Goal: Contribute content: Add original content to the website for others to see

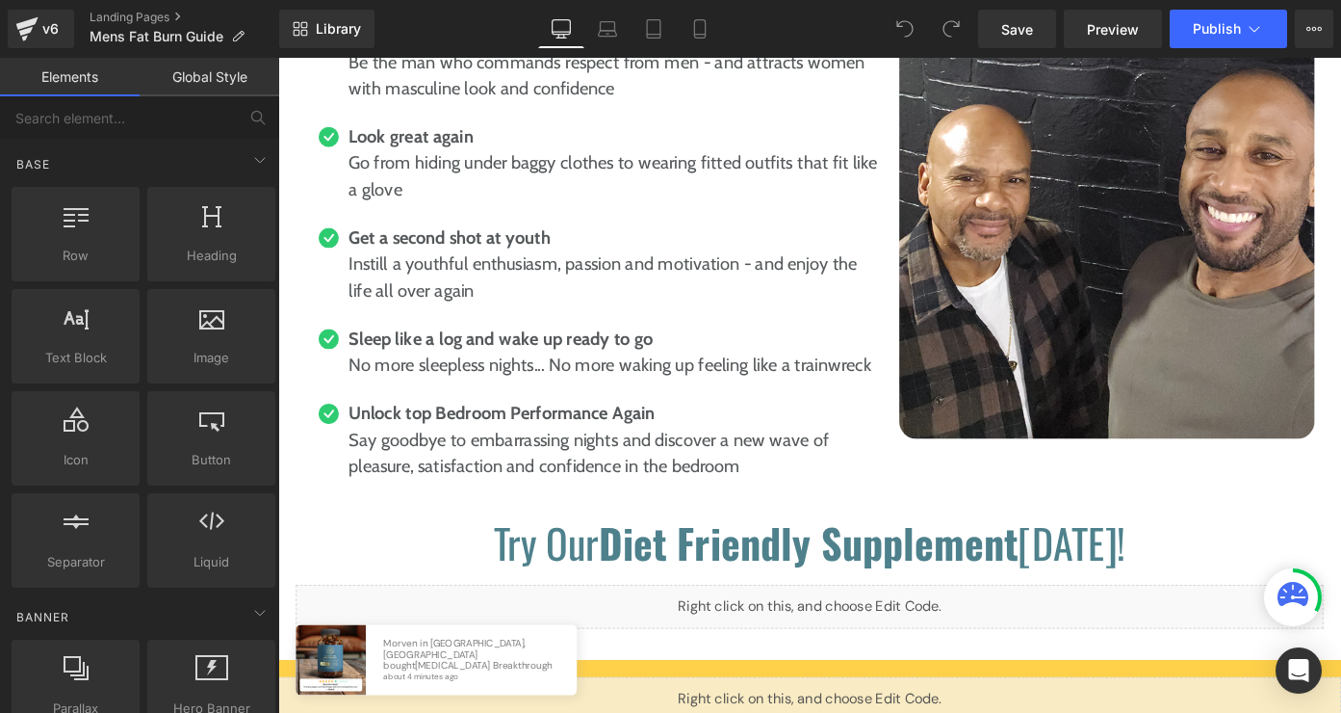
scroll to position [9152, 0]
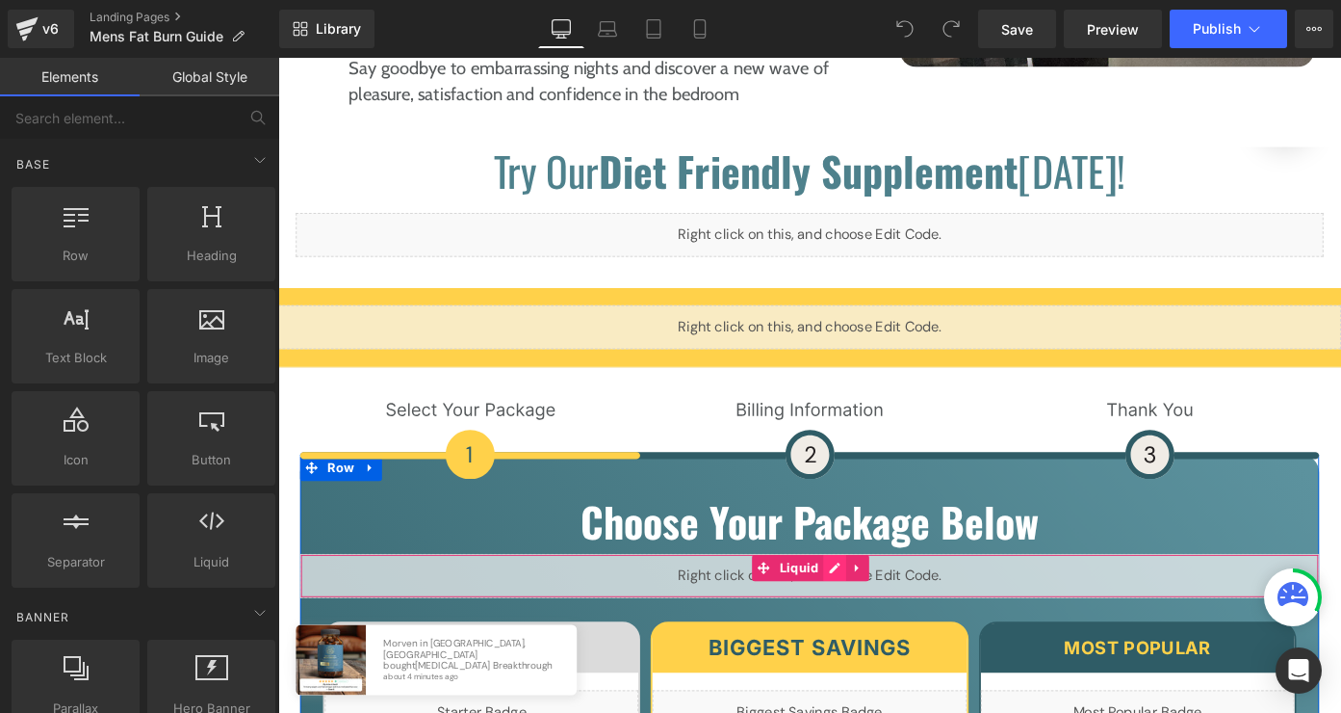
click at [872, 601] on div "Liquid" at bounding box center [860, 625] width 1117 height 48
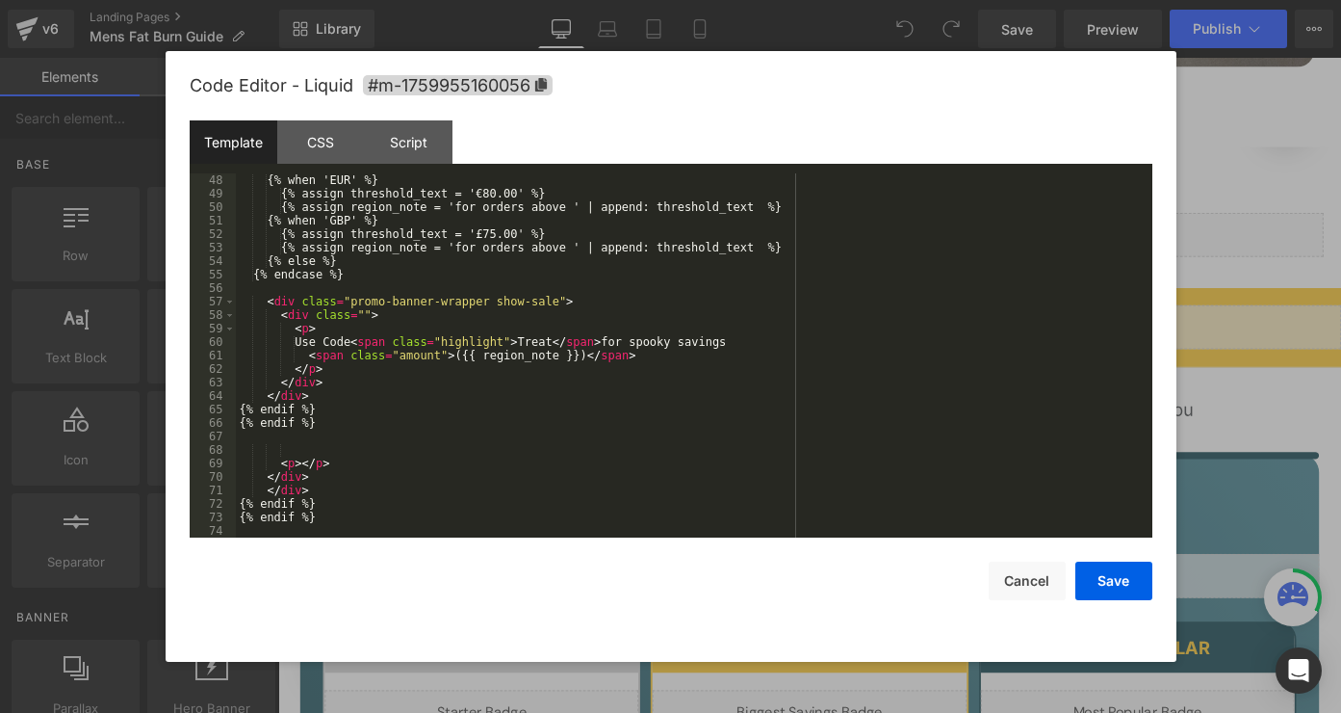
scroll to position [56, 0]
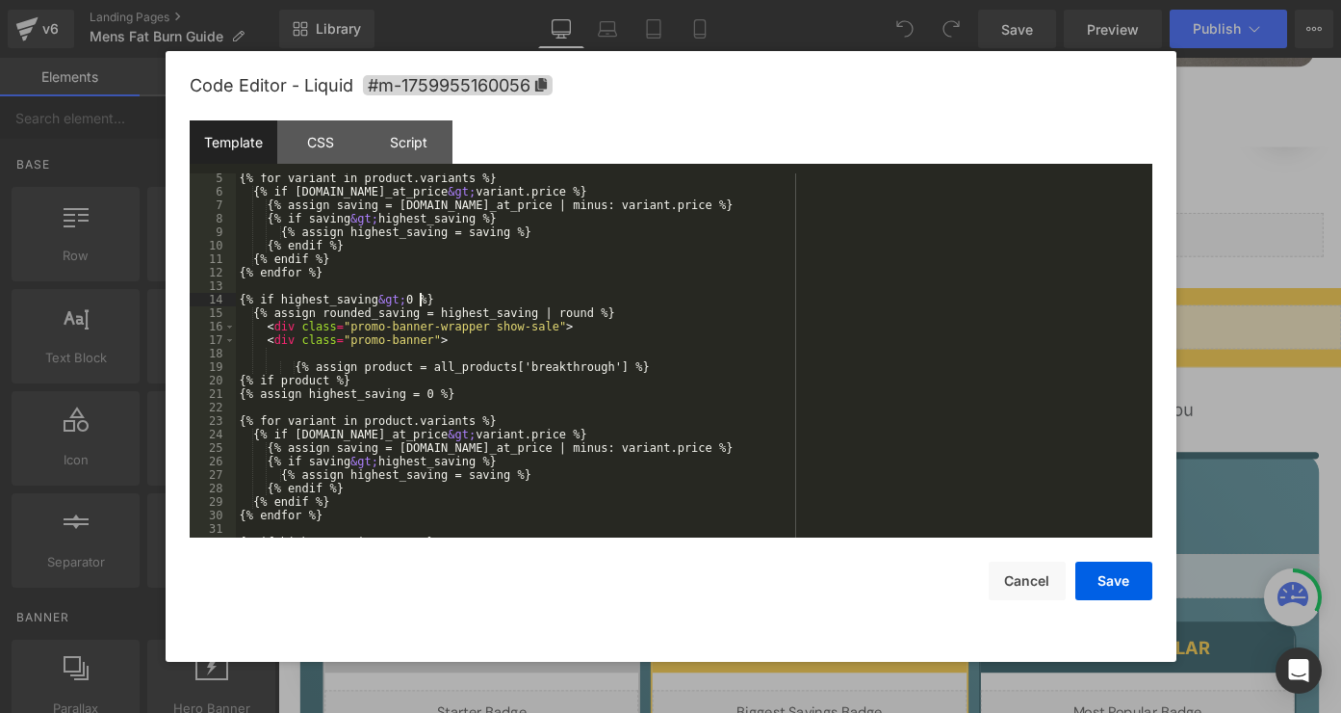
click at [423, 299] on div "{% for variant in product.variants %} {% if [DOMAIN_NAME]_at_price &gt; variant…" at bounding box center [690, 366] width 909 height 391
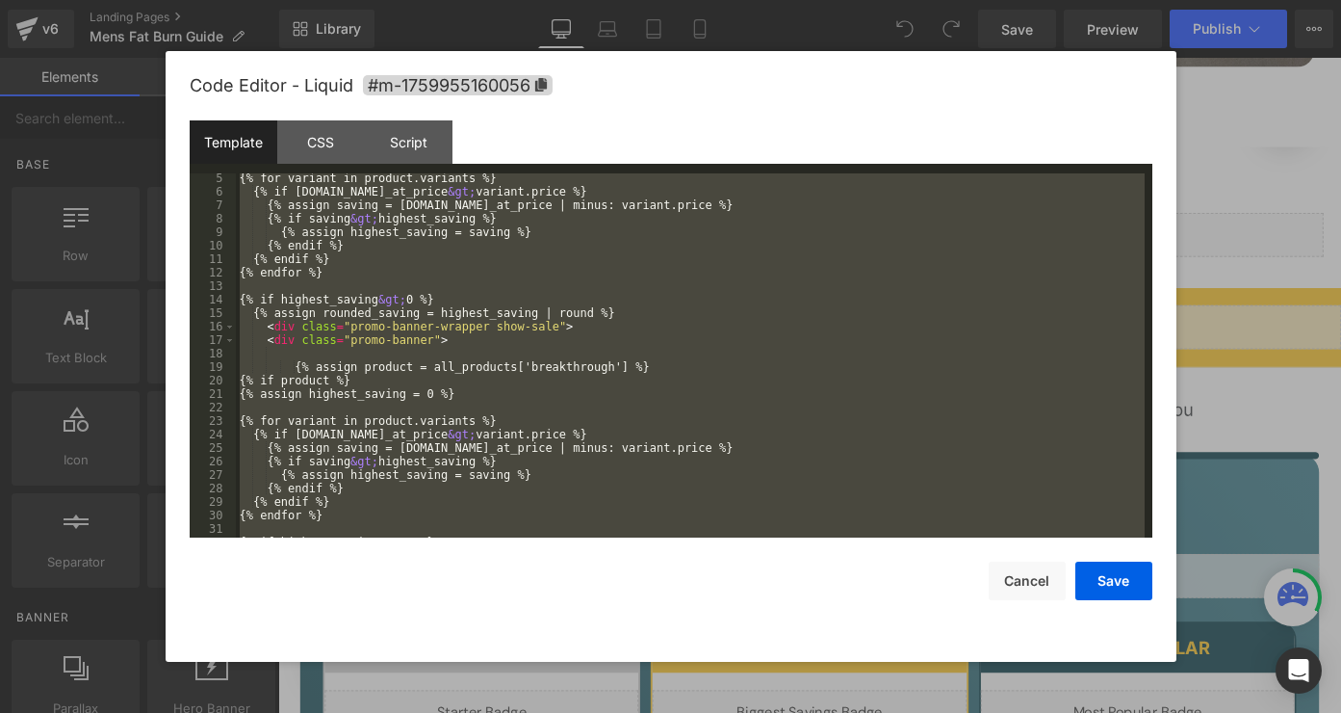
click at [603, 459] on div "{% for variant in product.variants %} {% if [DOMAIN_NAME]_at_price &gt; variant…" at bounding box center [690, 366] width 909 height 391
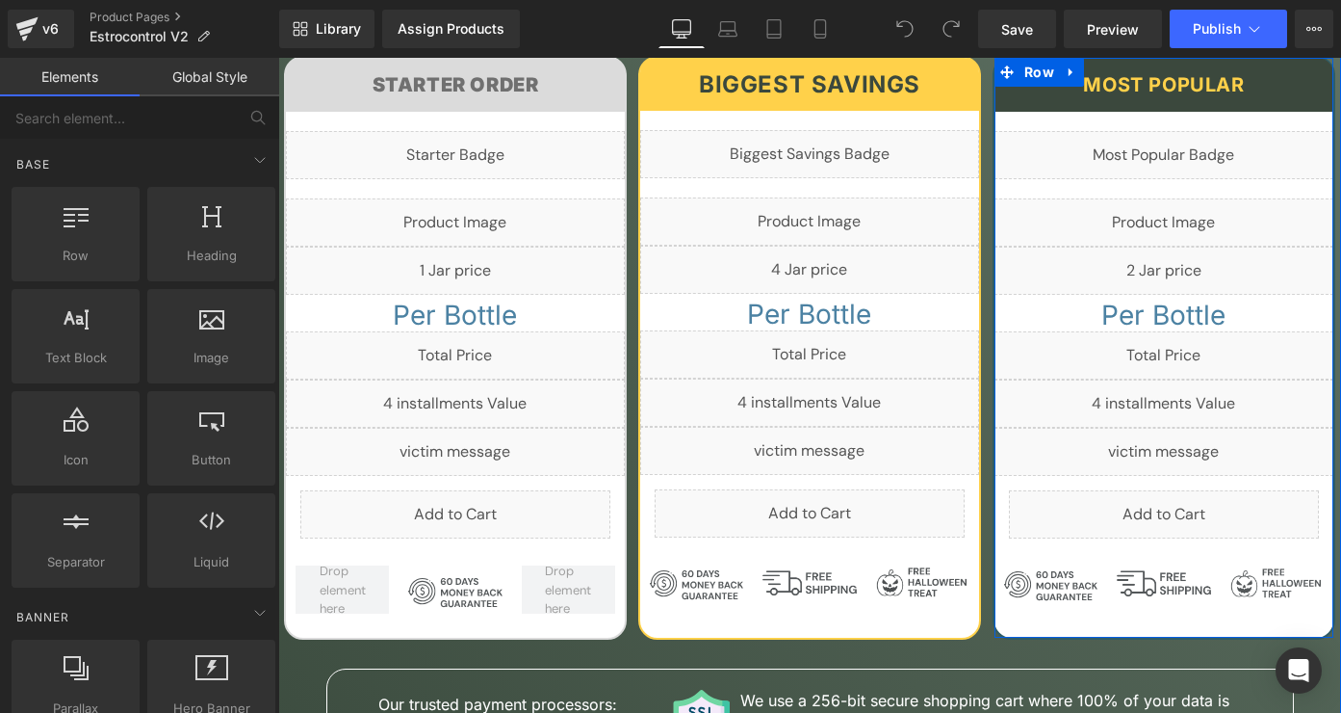
scroll to position [8531, 0]
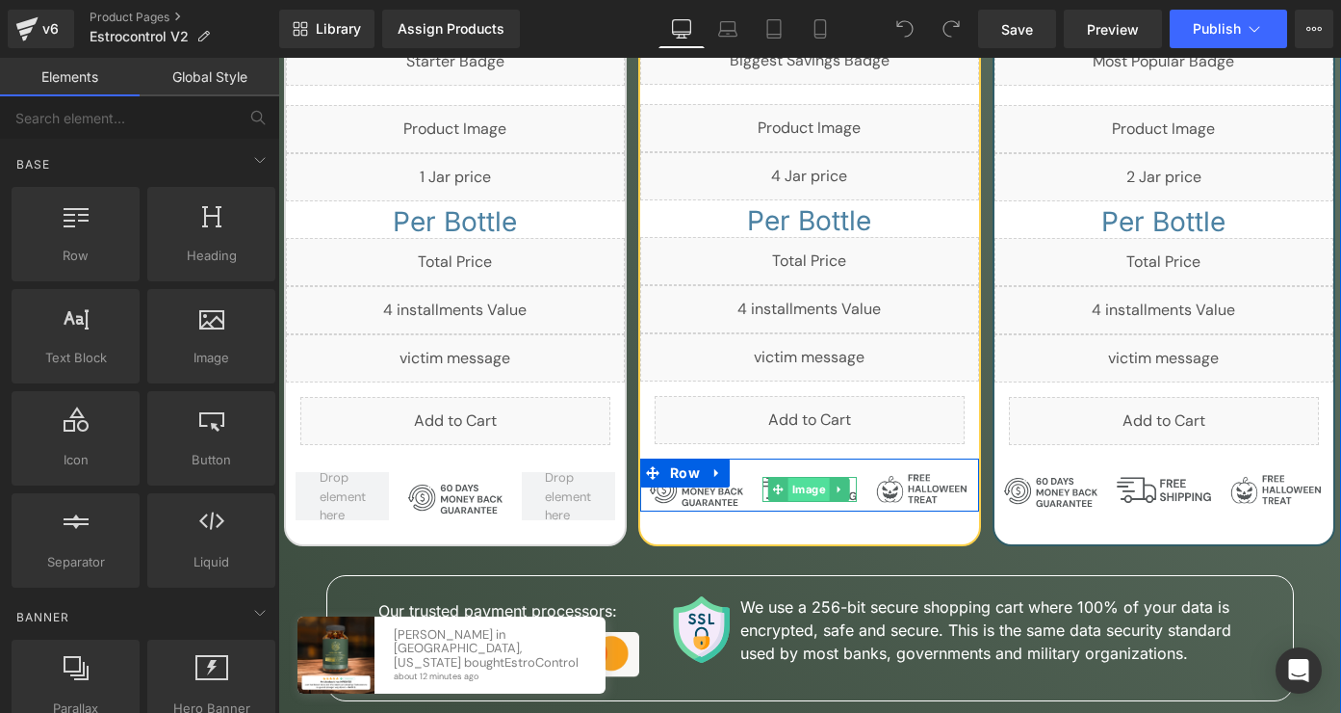
click at [806, 478] on link "Image" at bounding box center [799, 489] width 62 height 23
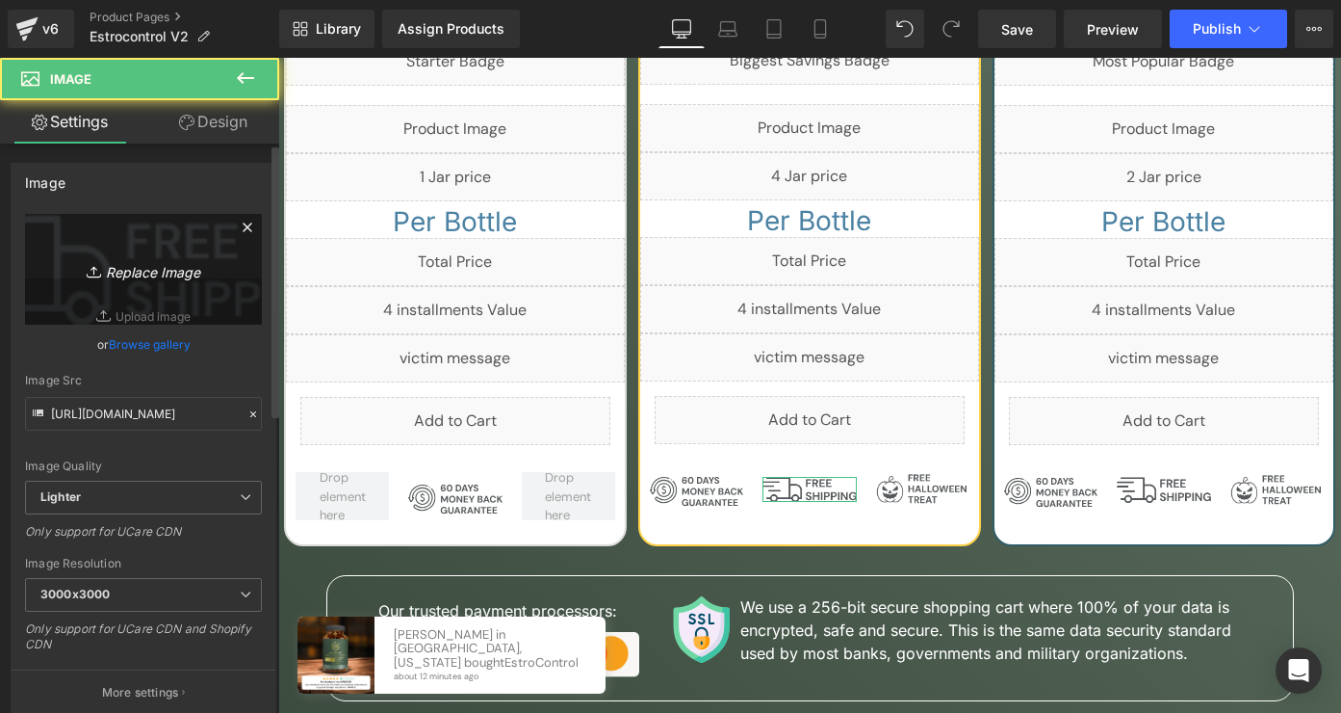
click at [91, 265] on icon at bounding box center [96, 271] width 19 height 19
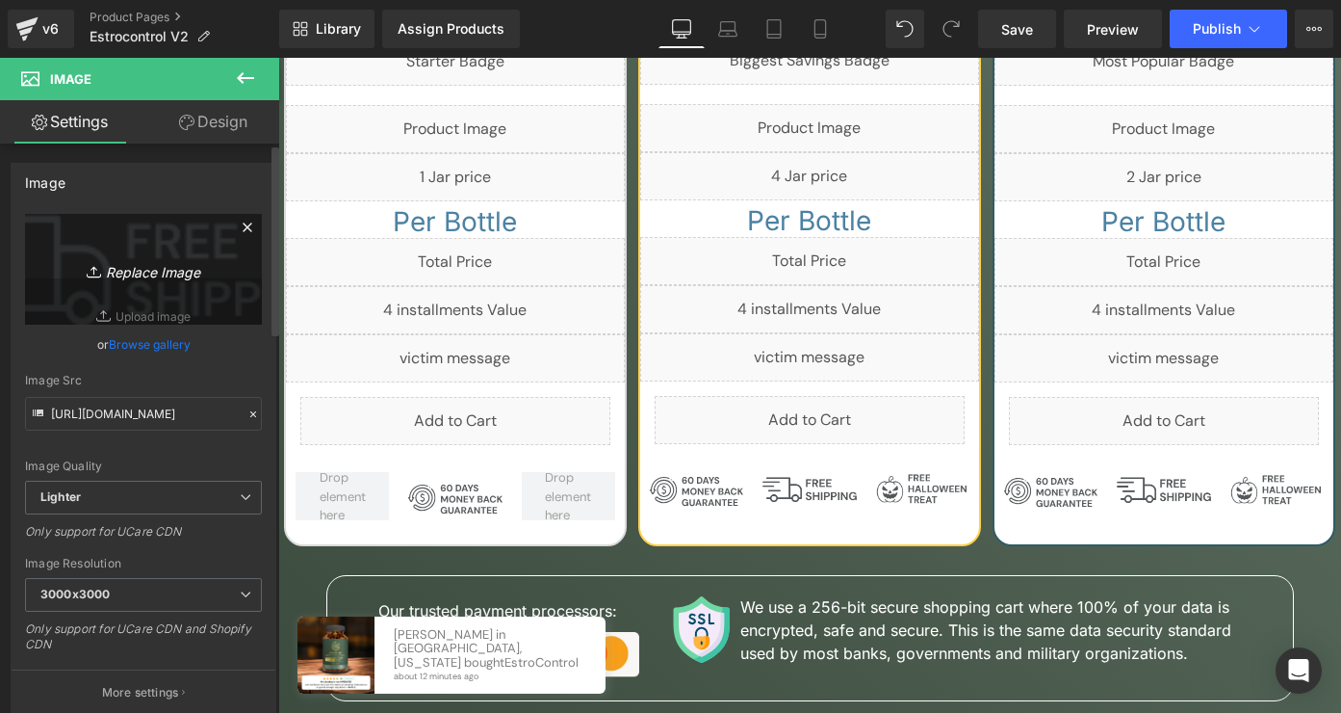
type input "C:\fakepath\svgviewer-output (12).svg"
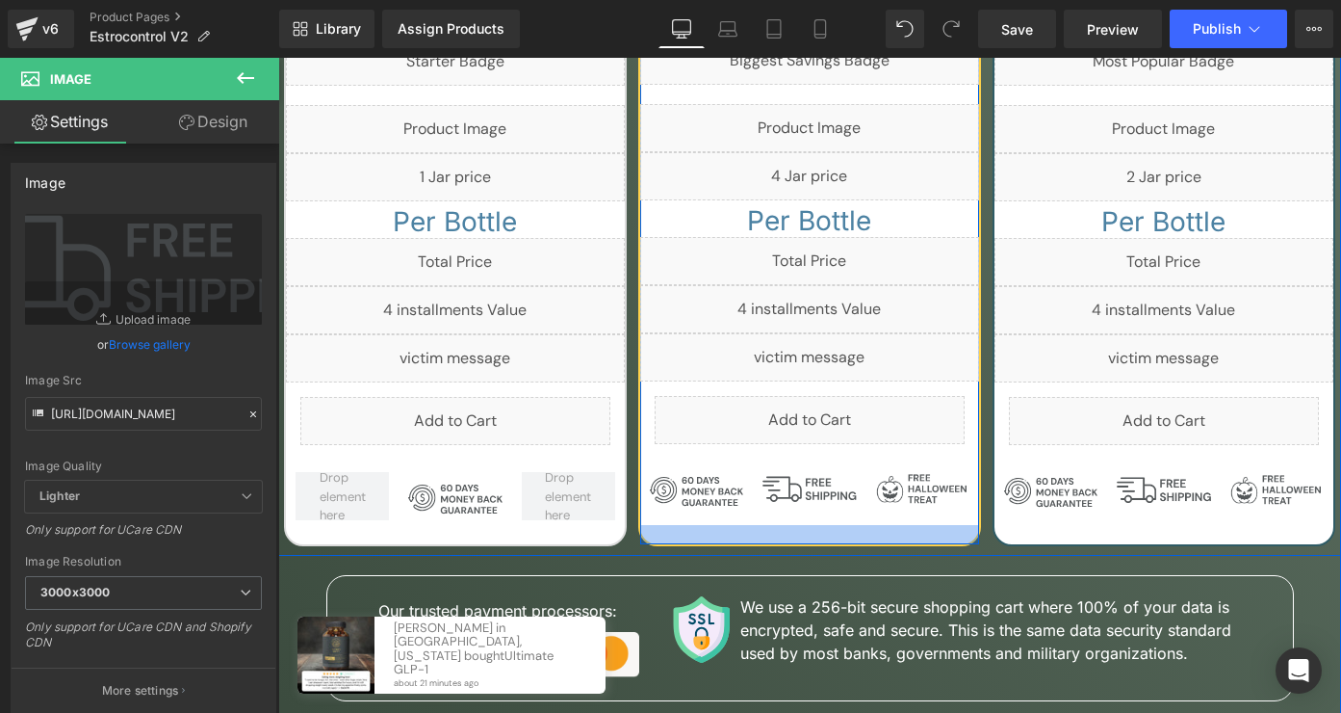
scroll to position [0, 0]
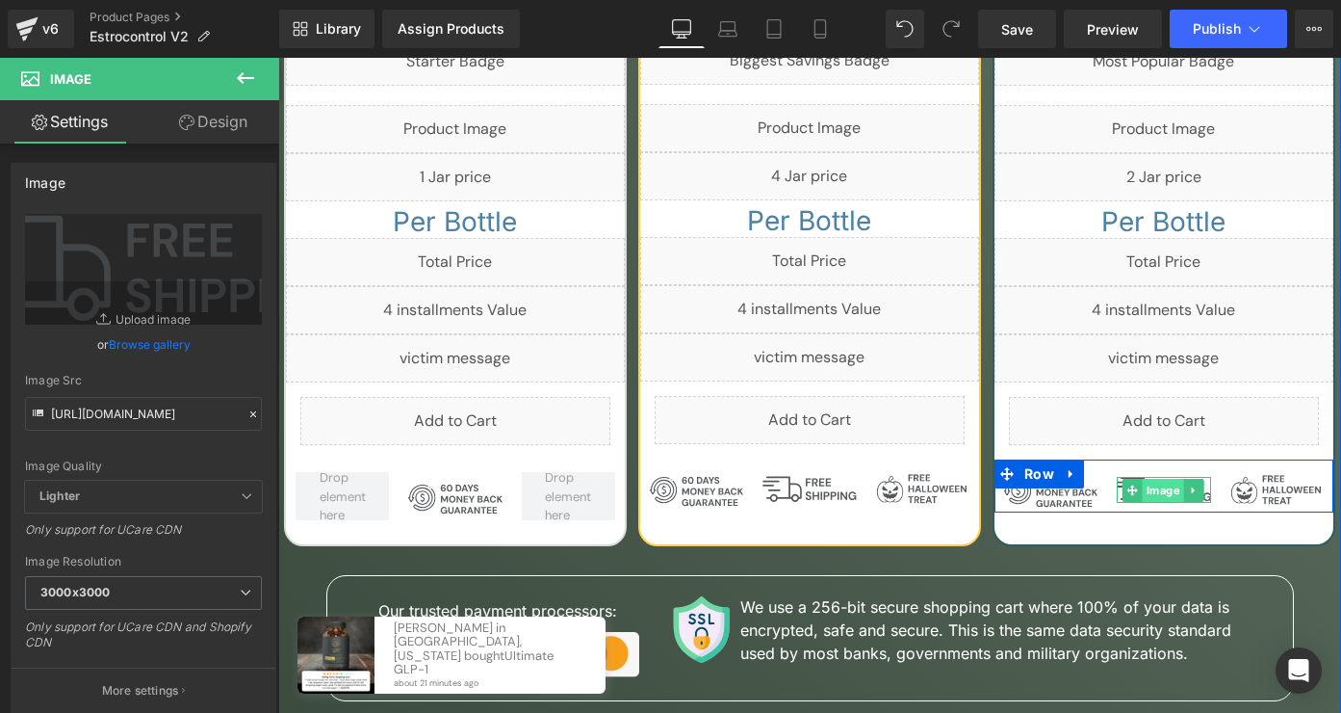
click at [1153, 477] on div "Image" at bounding box center [1163, 490] width 93 height 26
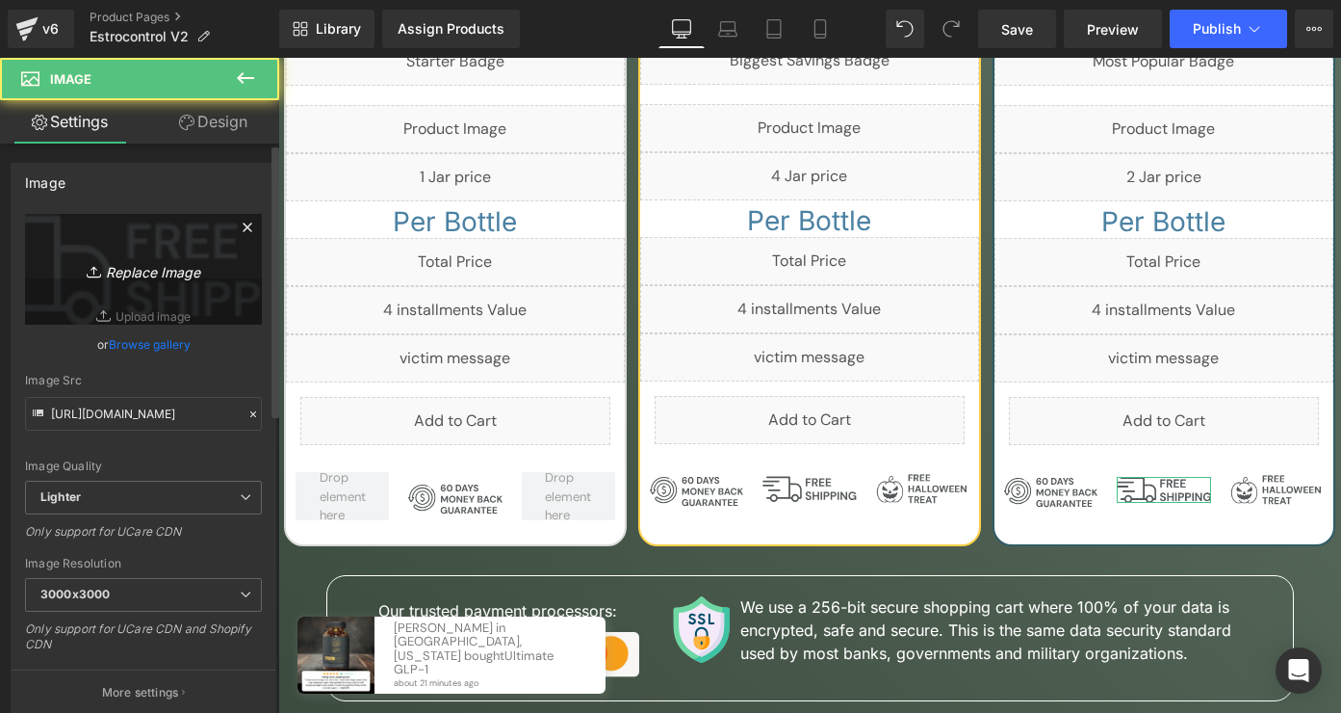
click at [176, 268] on icon "Replace Image" at bounding box center [143, 269] width 154 height 24
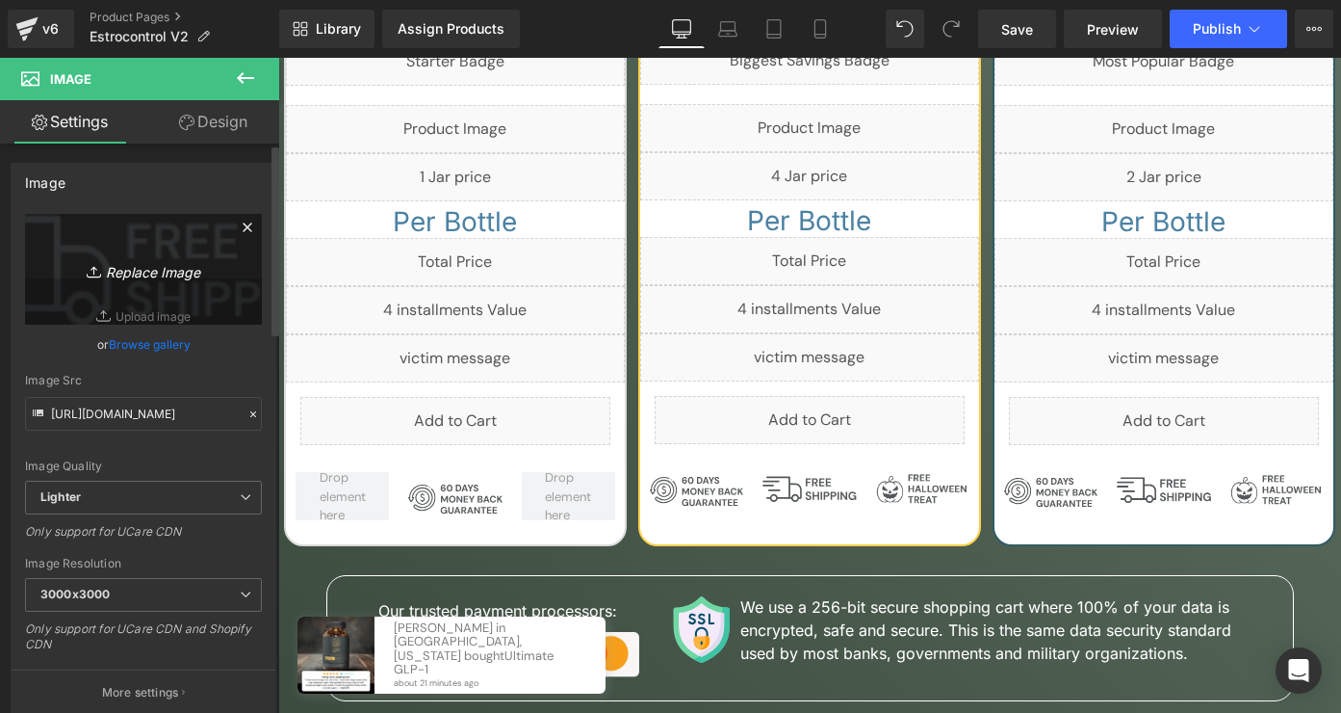
type input "C:\fakepath\svgviewer-output (12).svg"
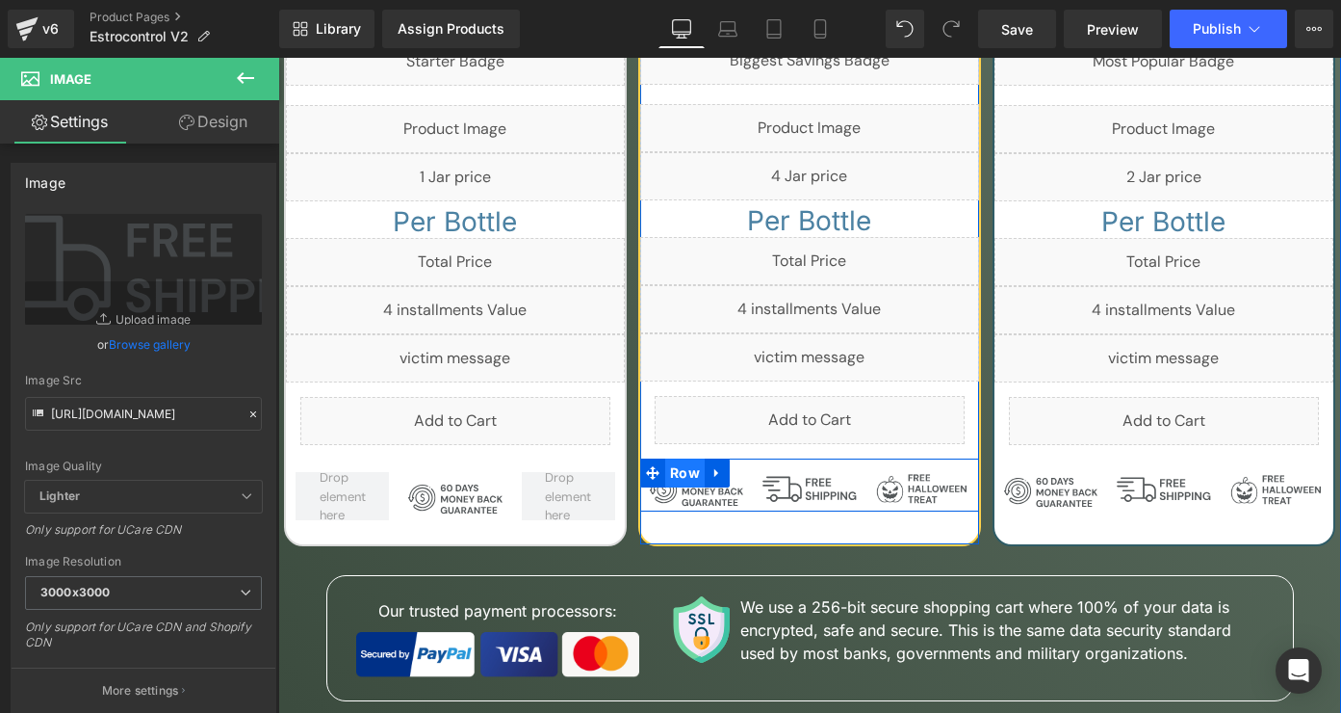
click at [666, 458] on span "Row" at bounding box center [684, 472] width 39 height 29
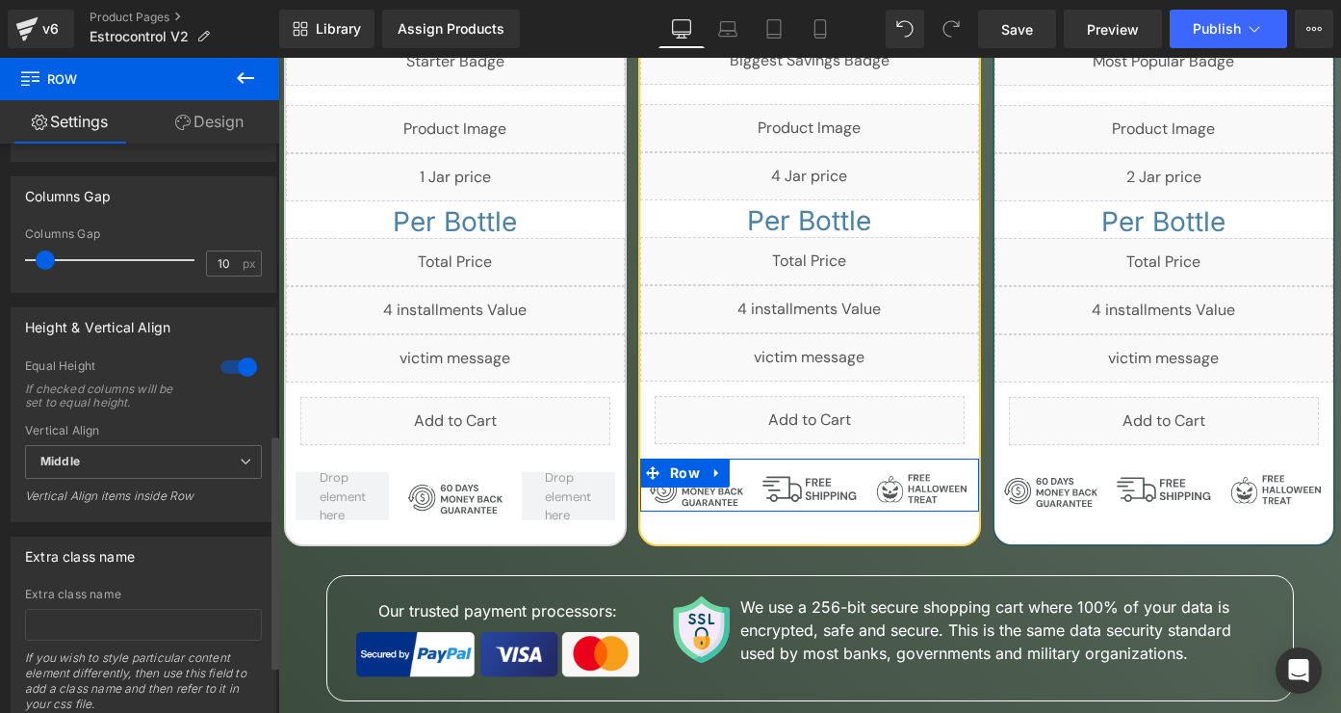
scroll to position [823, 0]
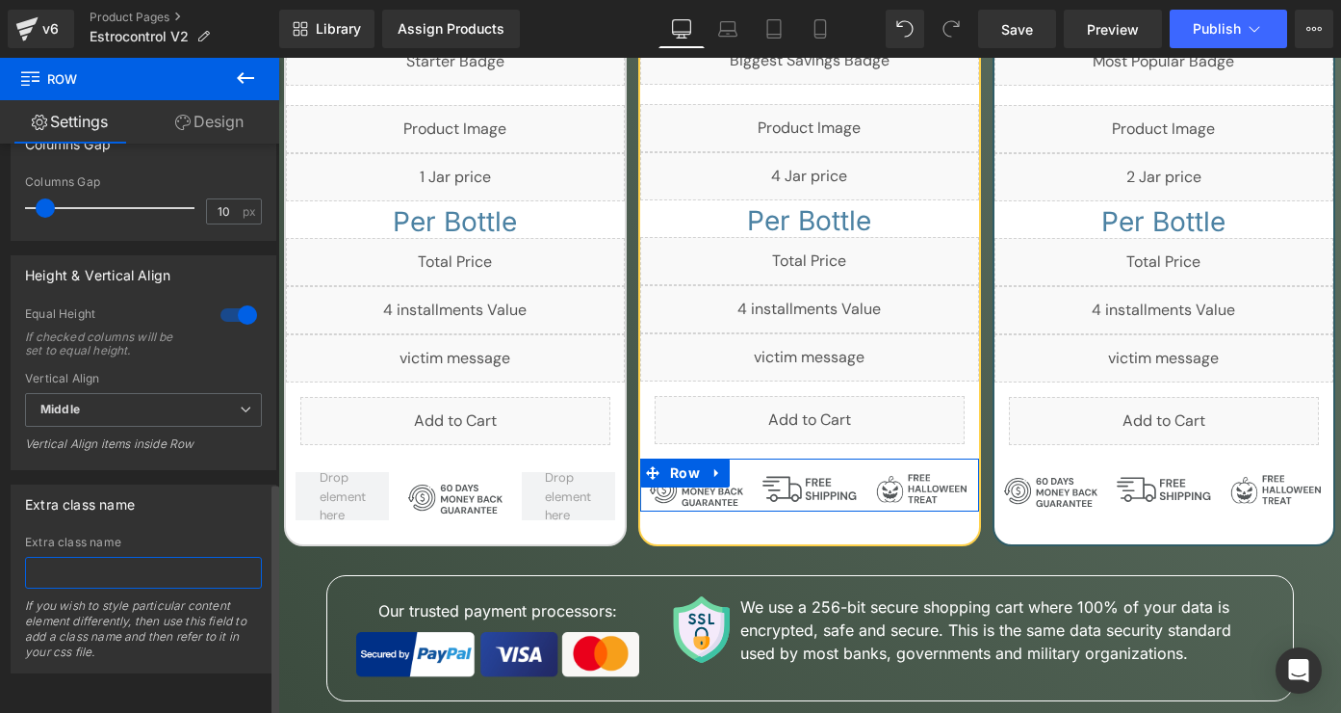
click at [156, 557] on input "text" at bounding box center [143, 573] width 237 height 32
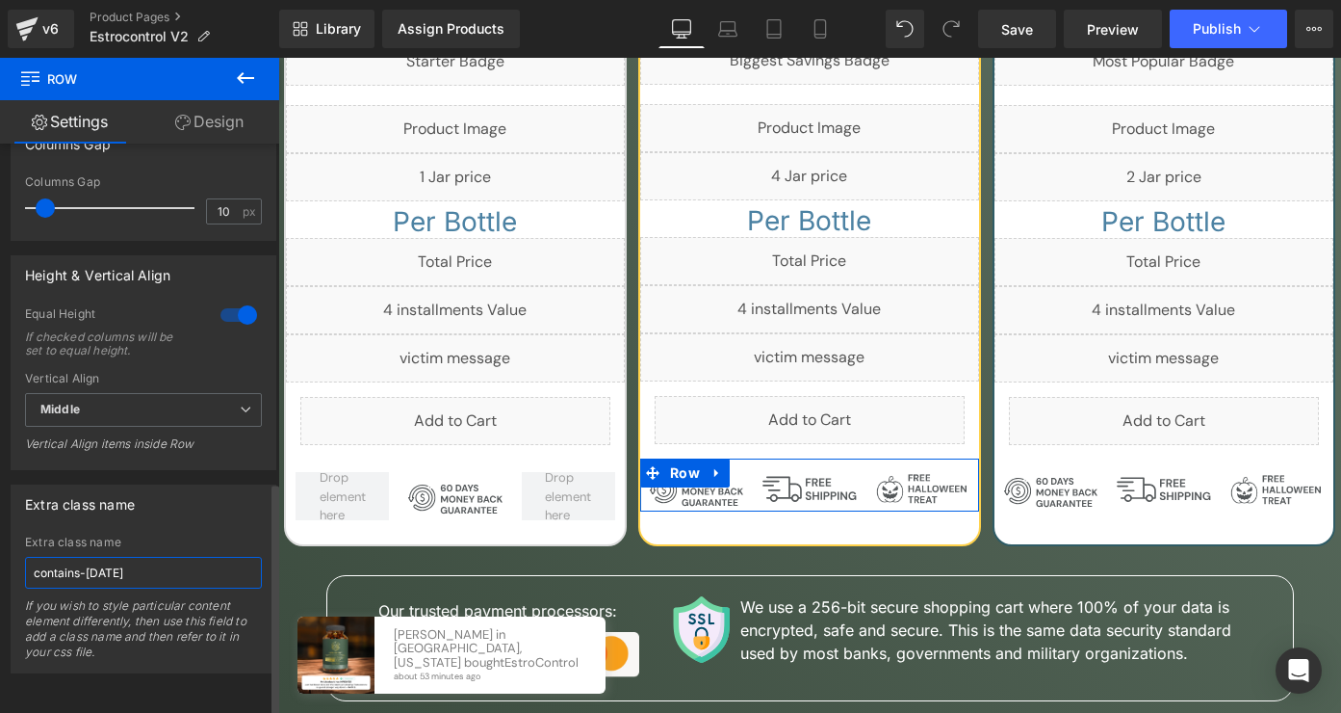
type input "contains-halloween"
click at [189, 519] on div "Extra class name Extra class name contains-halloween If you wish to style parti…" at bounding box center [144, 578] width 266 height 189
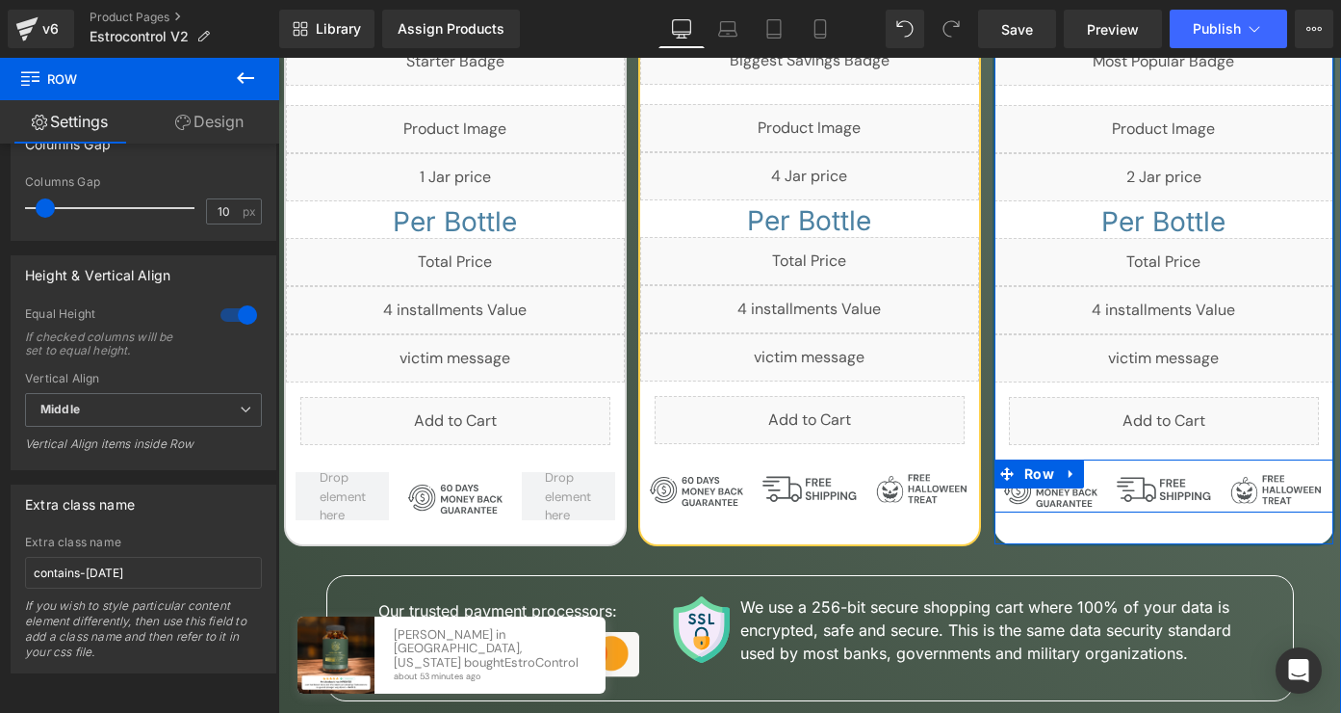
click at [1078, 459] on div "Image Image Image Row" at bounding box center [1164, 485] width 339 height 53
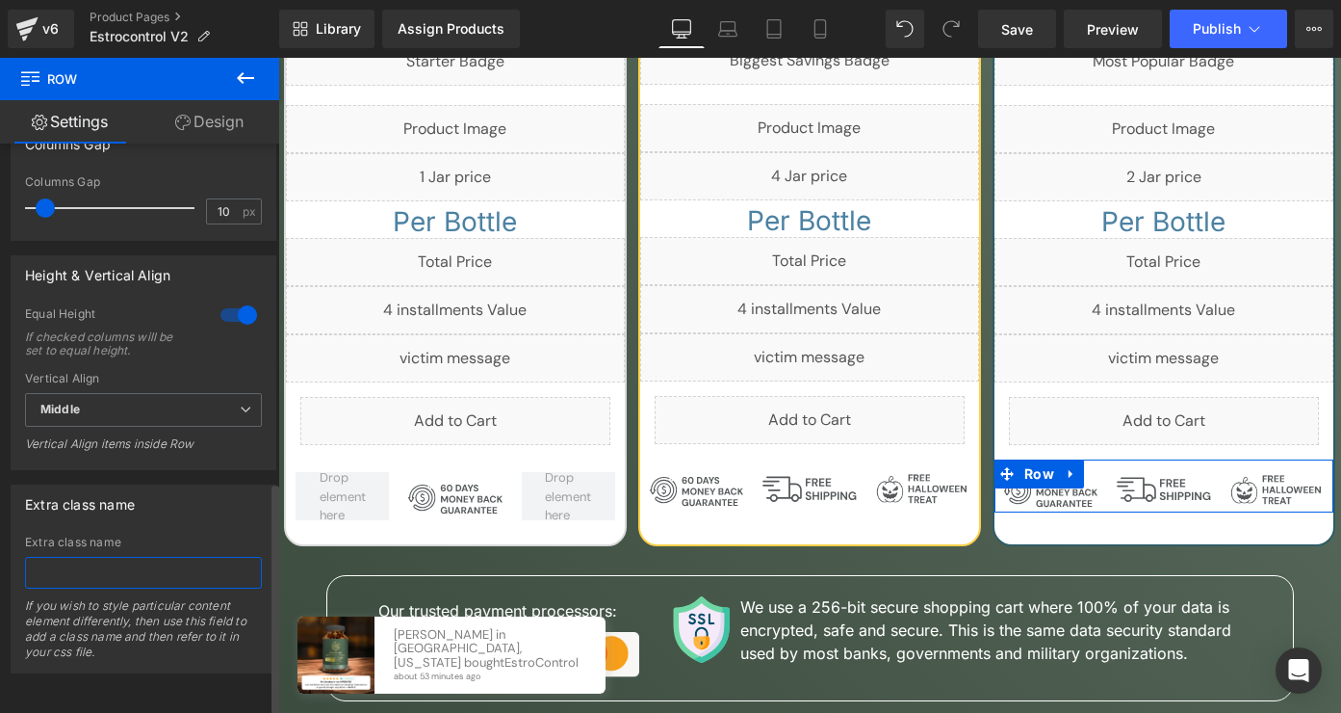
click at [158, 566] on input "text" at bounding box center [143, 573] width 237 height 32
paste input "contains-halloween"
type input "contains-halloween"
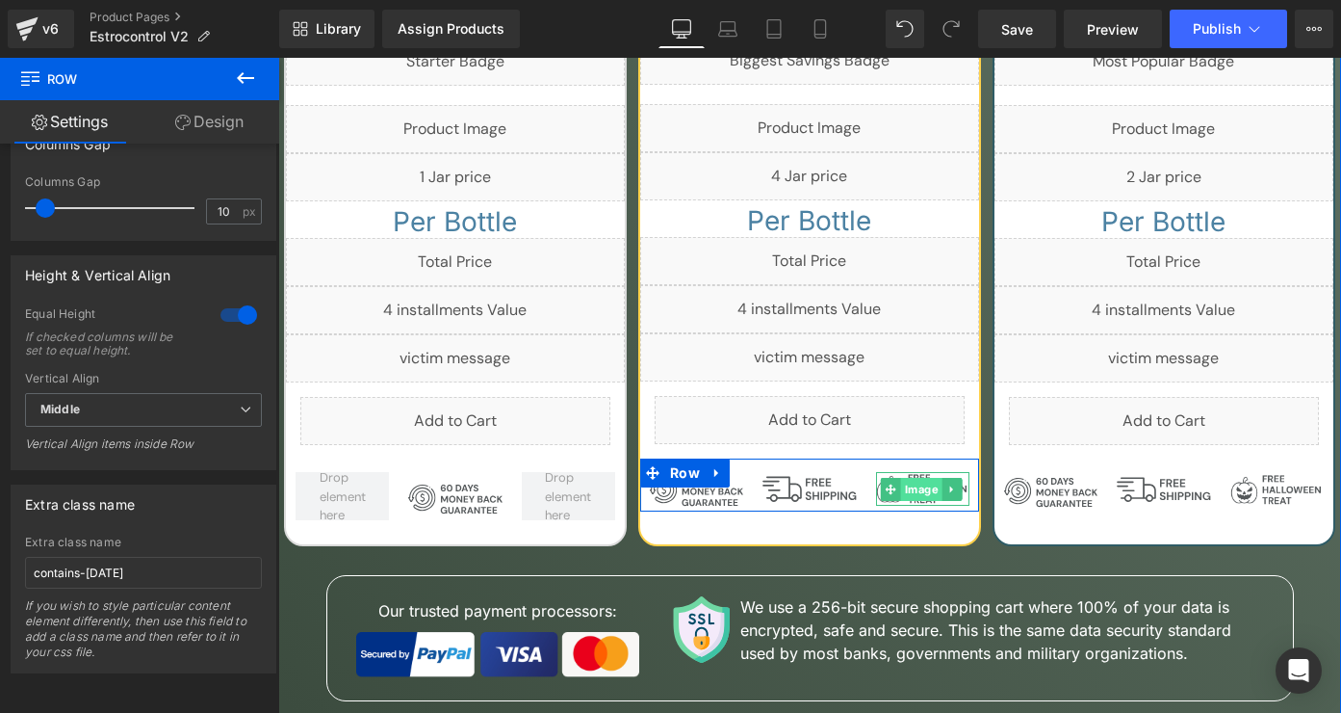
click at [907, 472] on div "Image" at bounding box center [922, 489] width 93 height 34
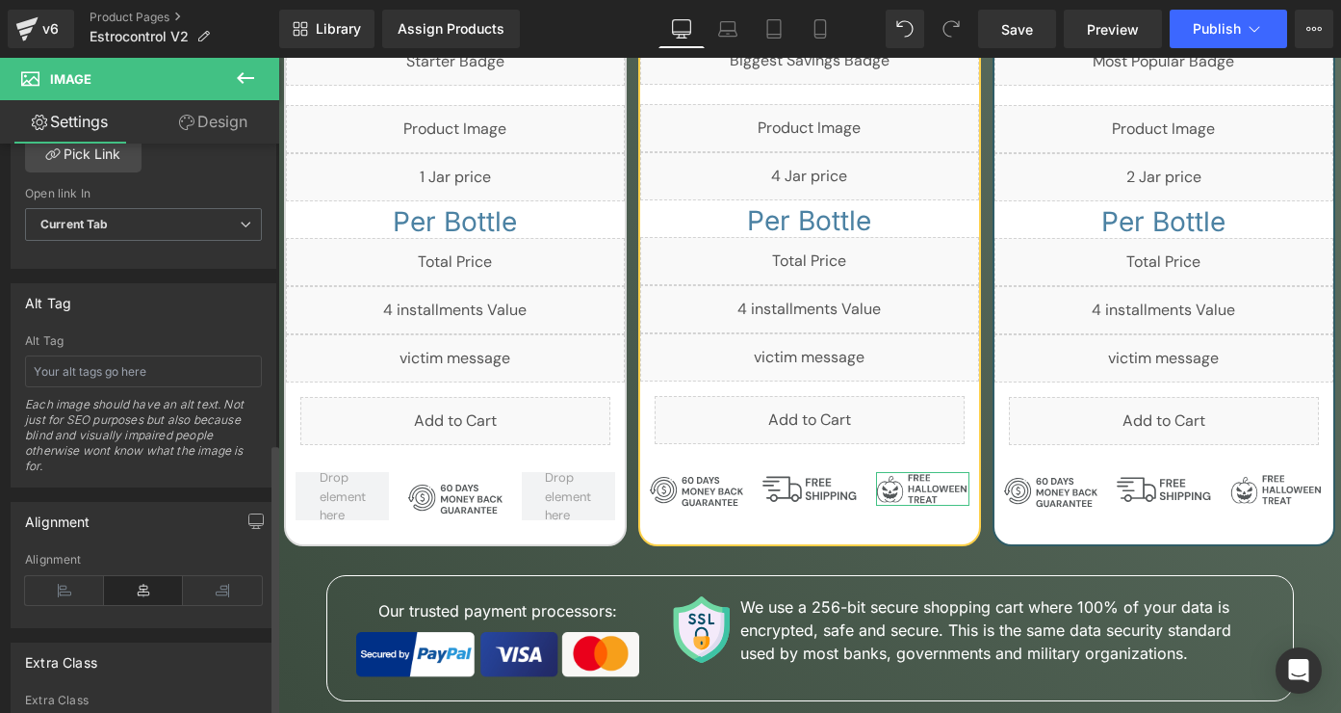
scroll to position [1141, 0]
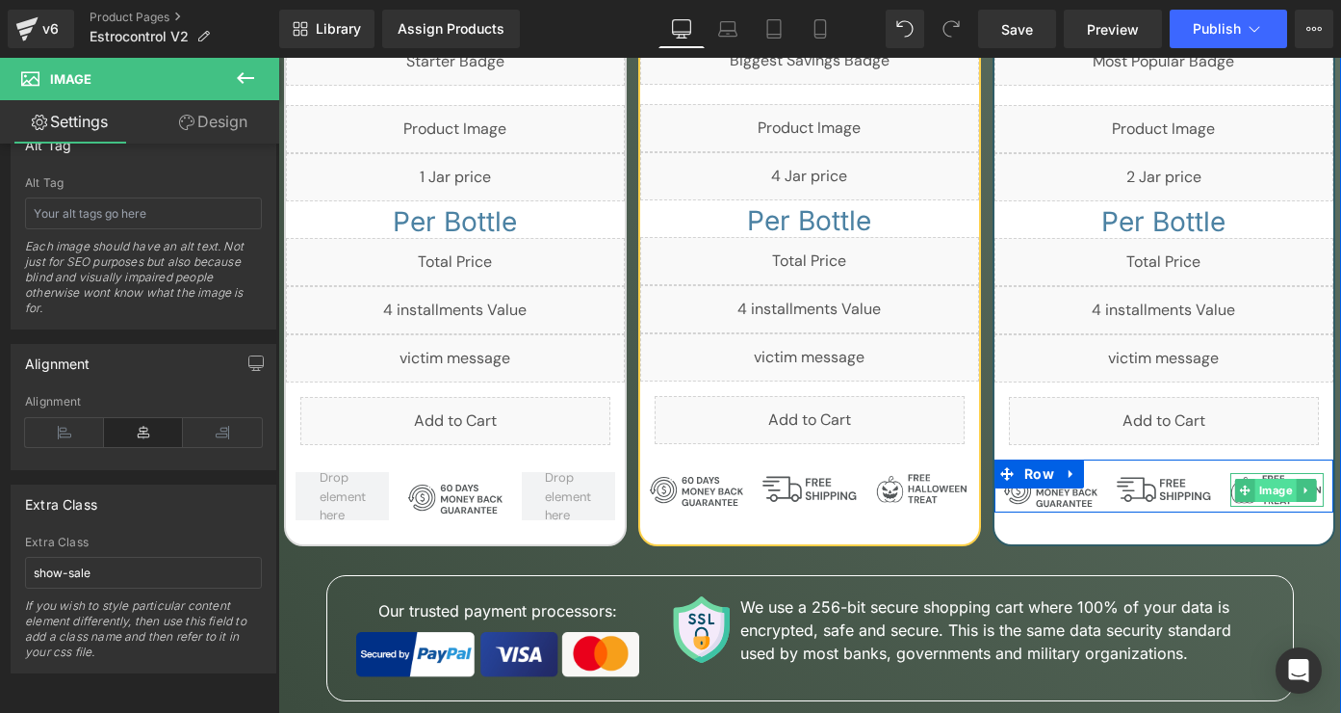
click at [1256, 473] on div "Image" at bounding box center [1277, 490] width 93 height 34
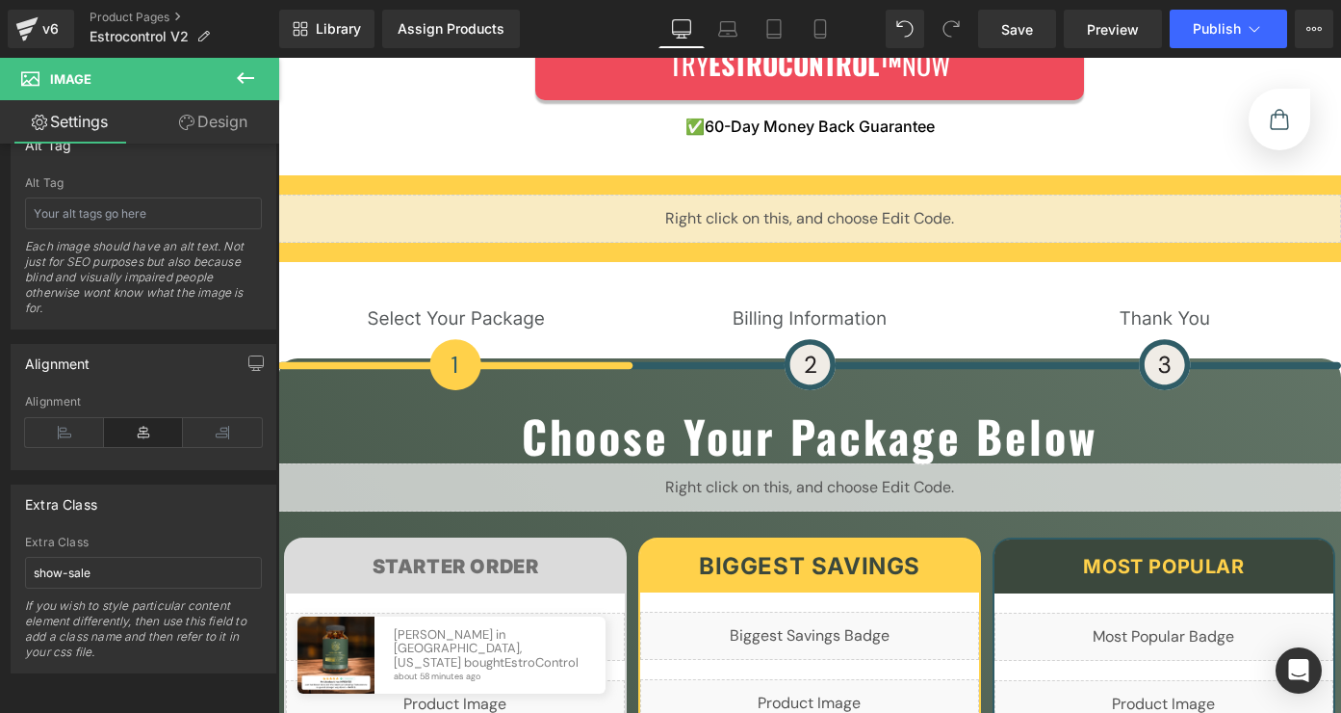
scroll to position [8179, 0]
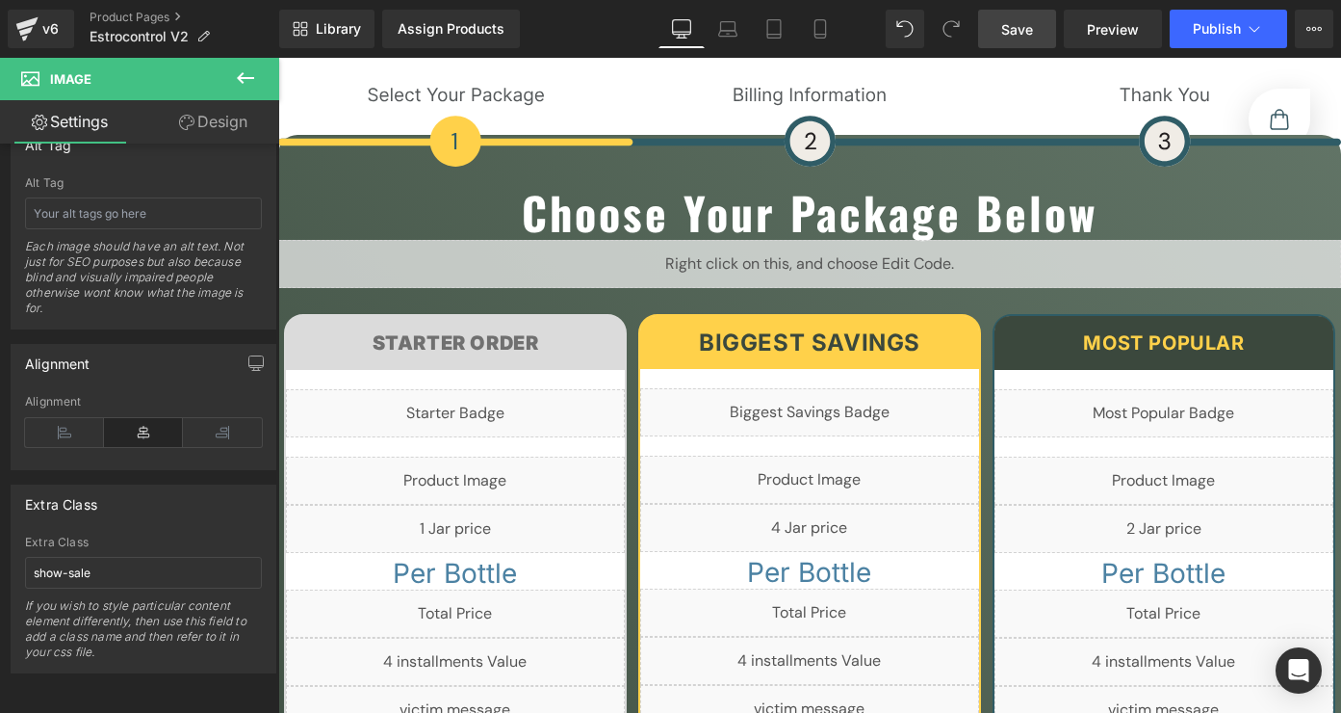
click at [1030, 29] on span "Save" at bounding box center [1017, 29] width 32 height 20
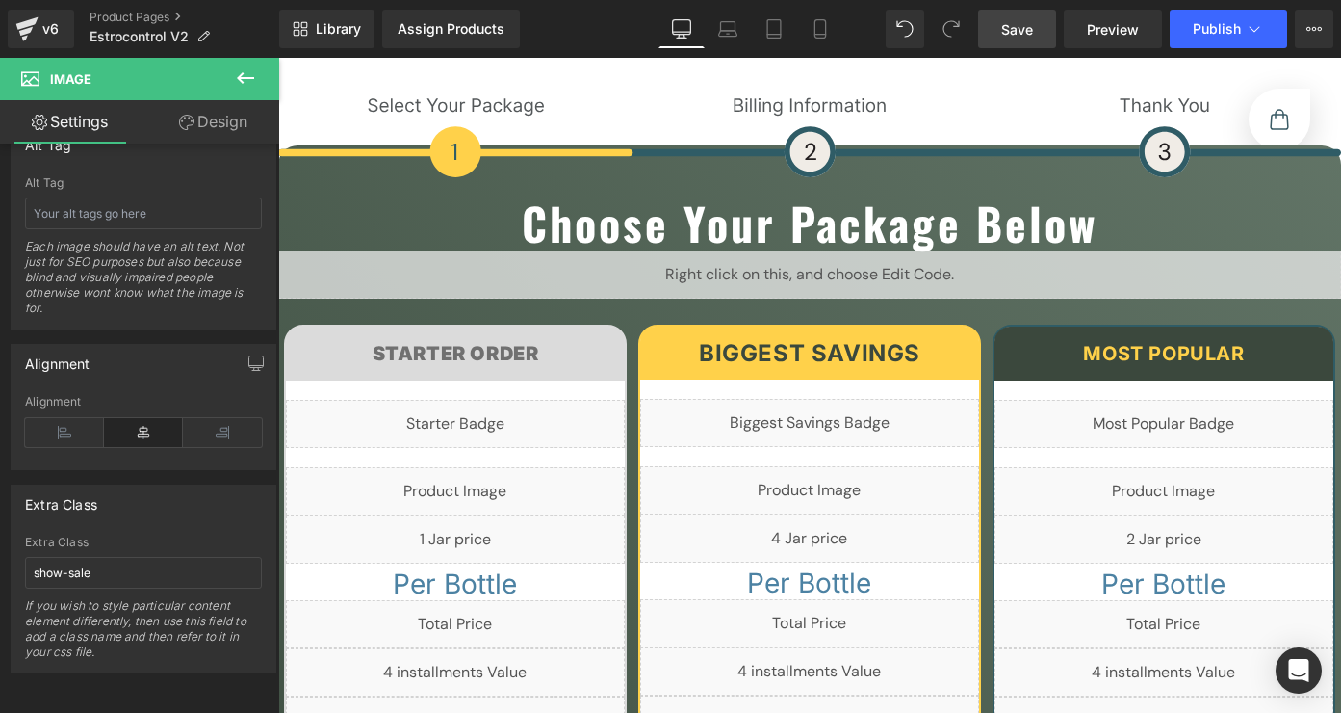
scroll to position [8630, 0]
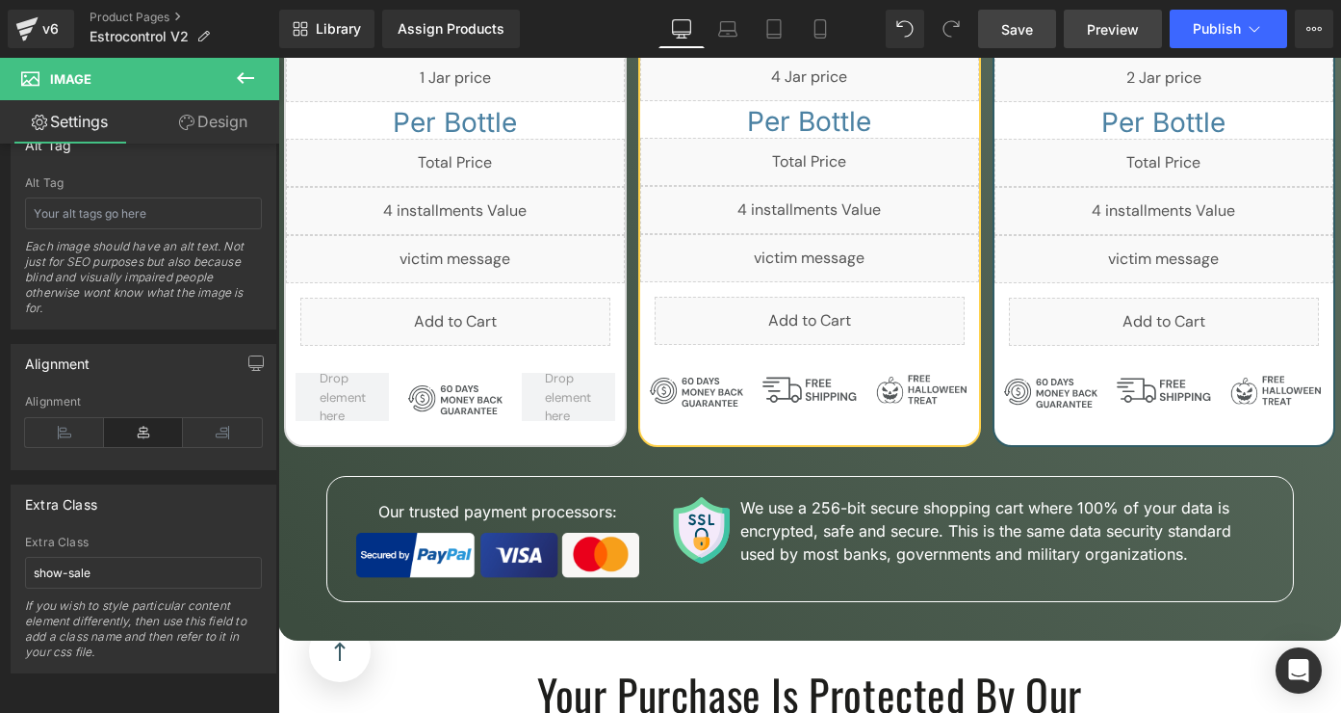
click at [1108, 26] on span "Preview" at bounding box center [1113, 29] width 52 height 20
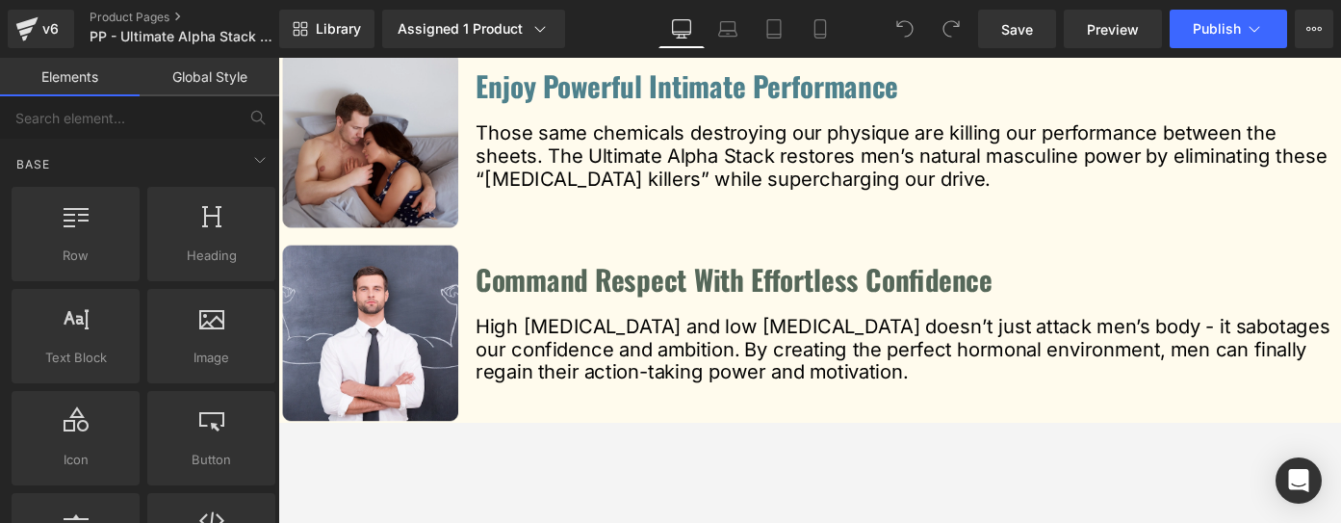
scroll to position [3387, 0]
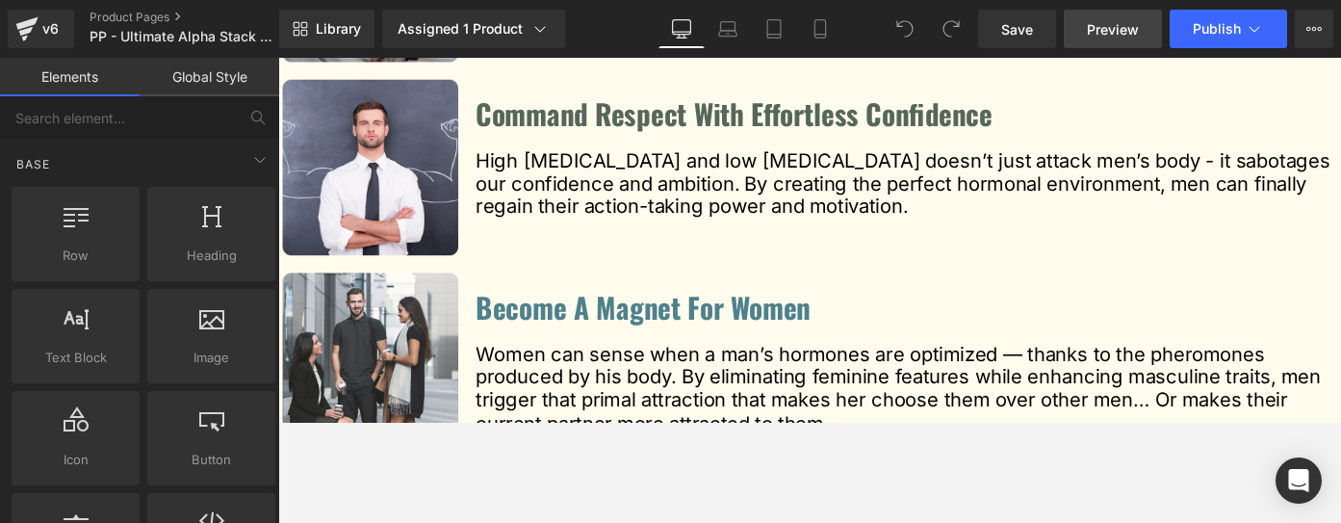
click at [1091, 29] on span "Preview" at bounding box center [1113, 29] width 52 height 20
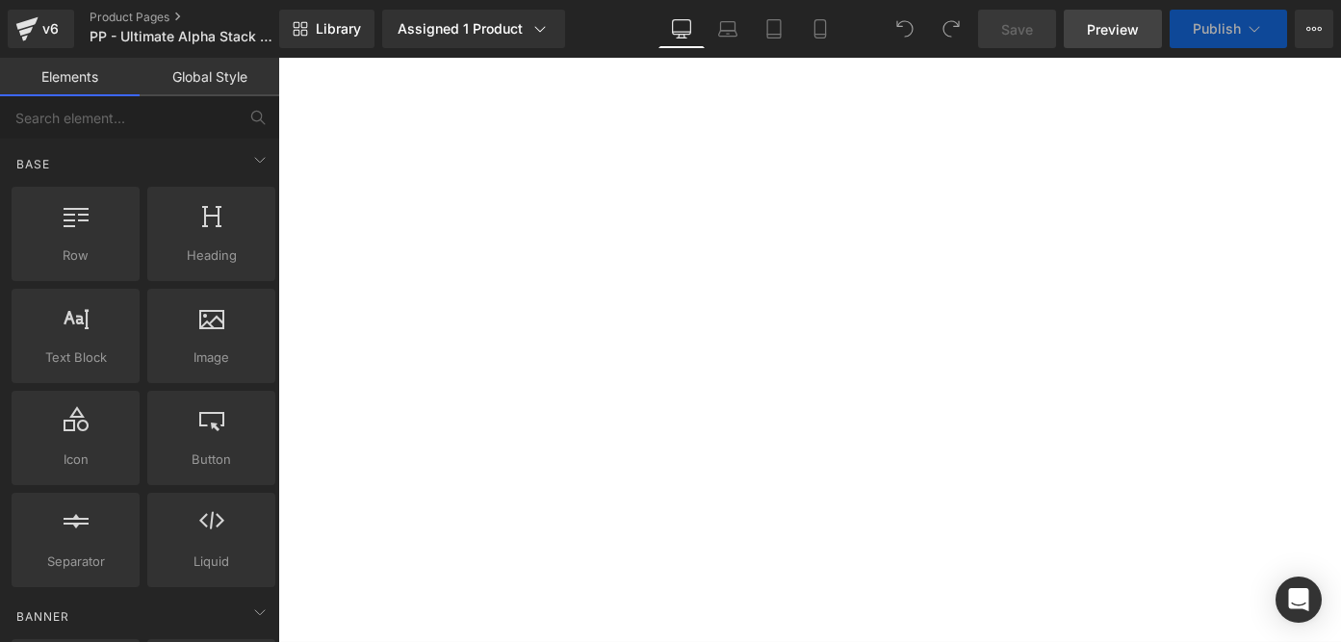
click at [1110, 33] on span "Preview" at bounding box center [1113, 29] width 52 height 20
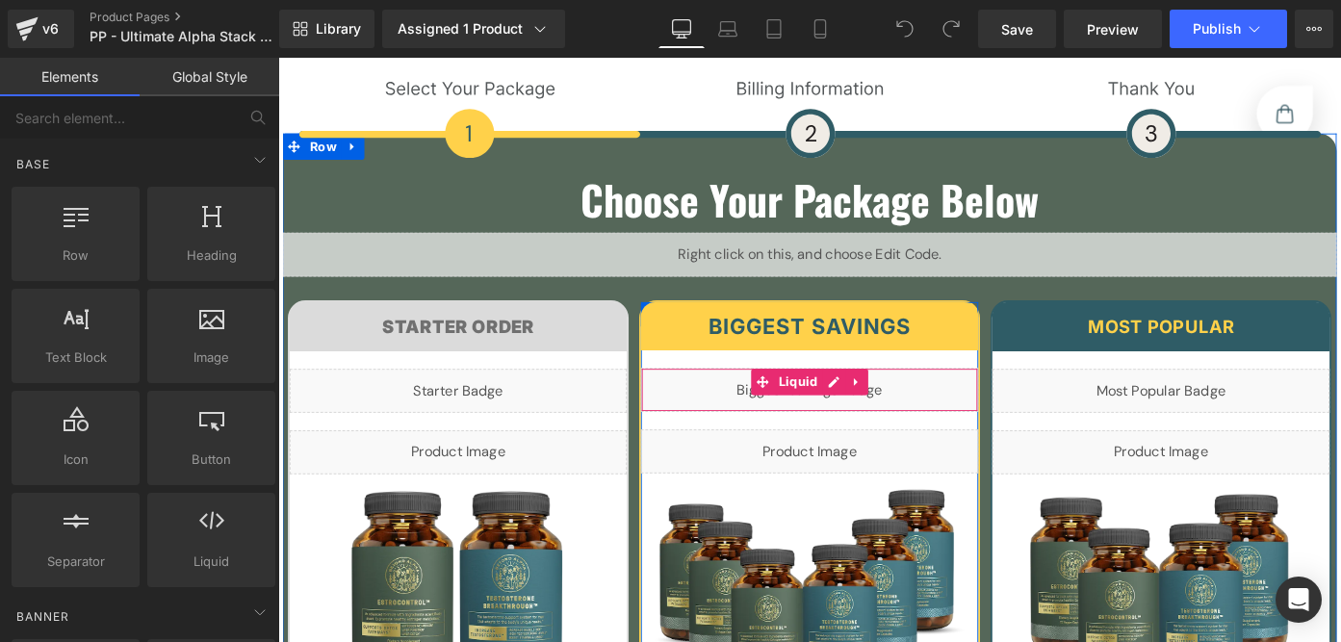
scroll to position [25012, 0]
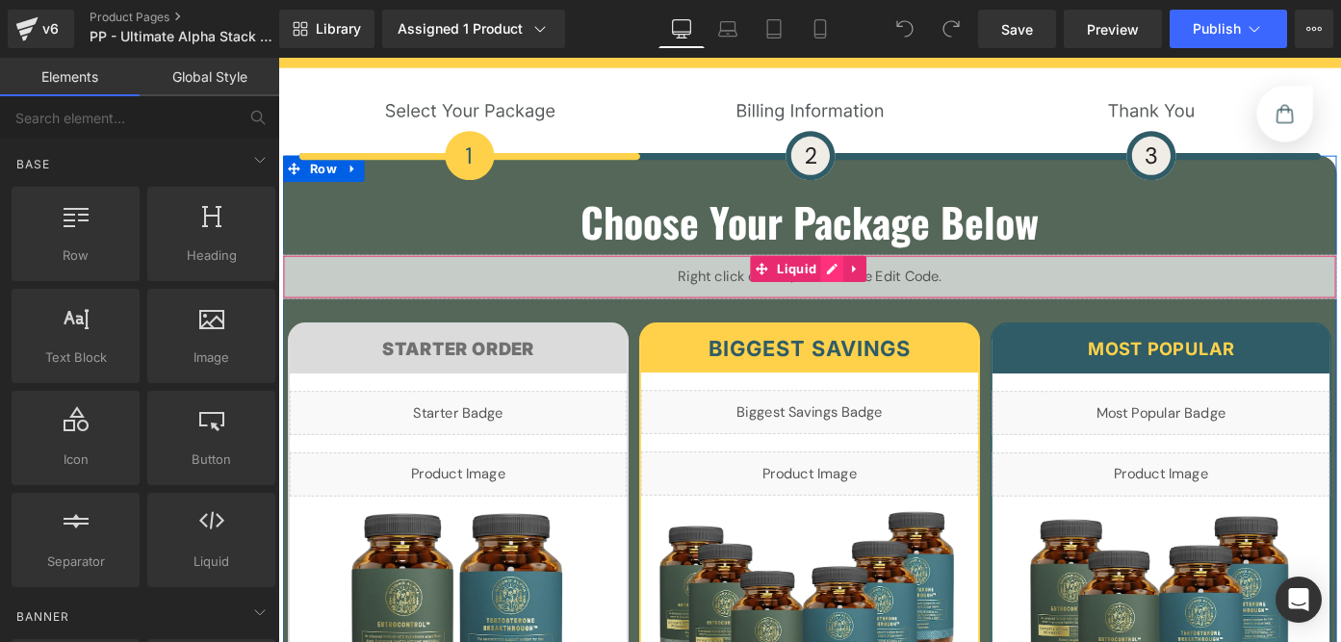
click at [870, 274] on div "Liquid" at bounding box center [861, 298] width 1156 height 48
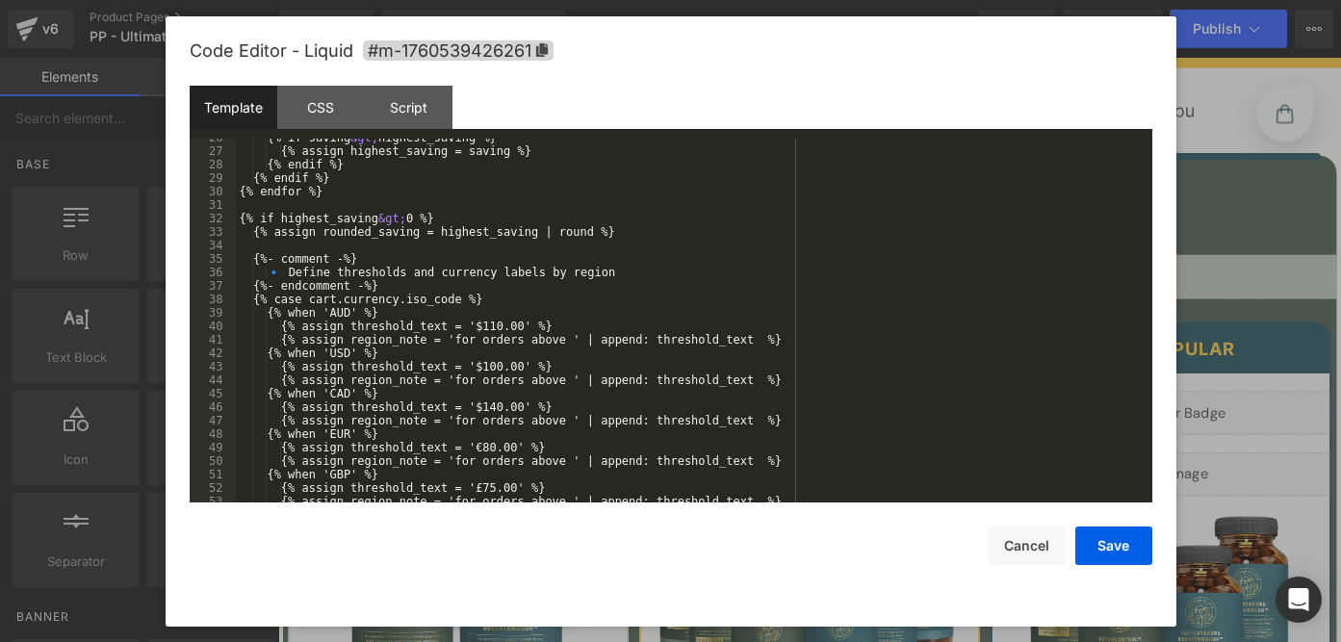
scroll to position [634, 0]
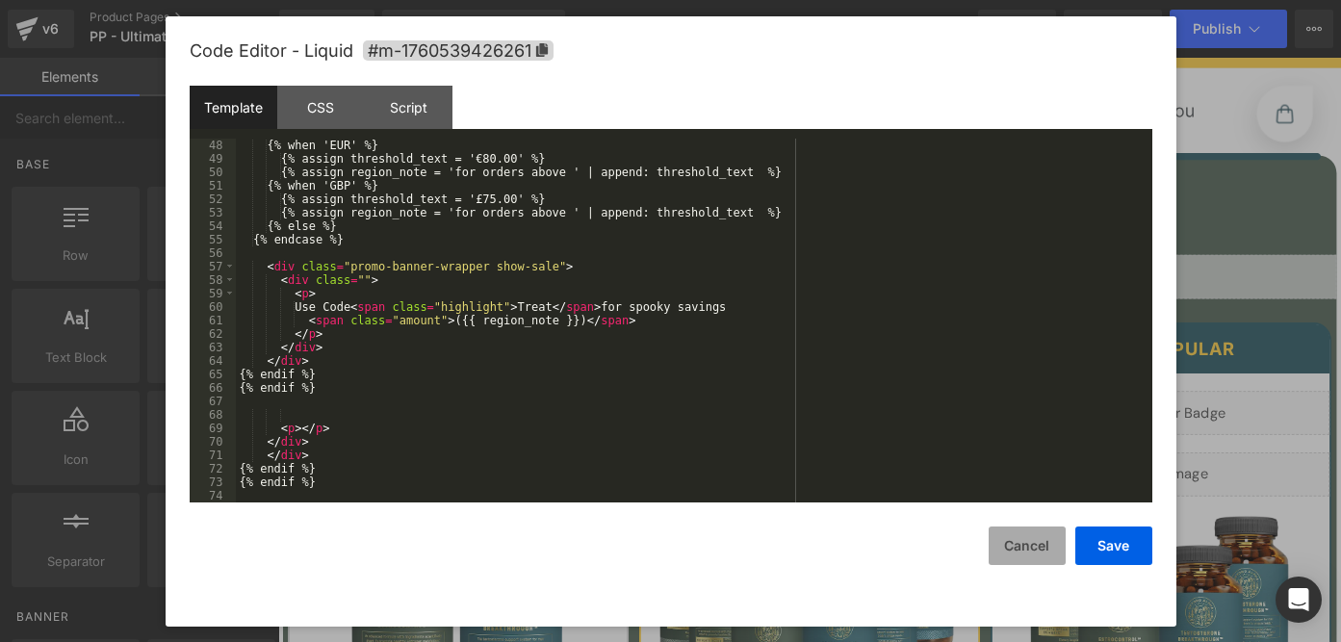
click at [1013, 522] on button "Cancel" at bounding box center [1027, 546] width 77 height 39
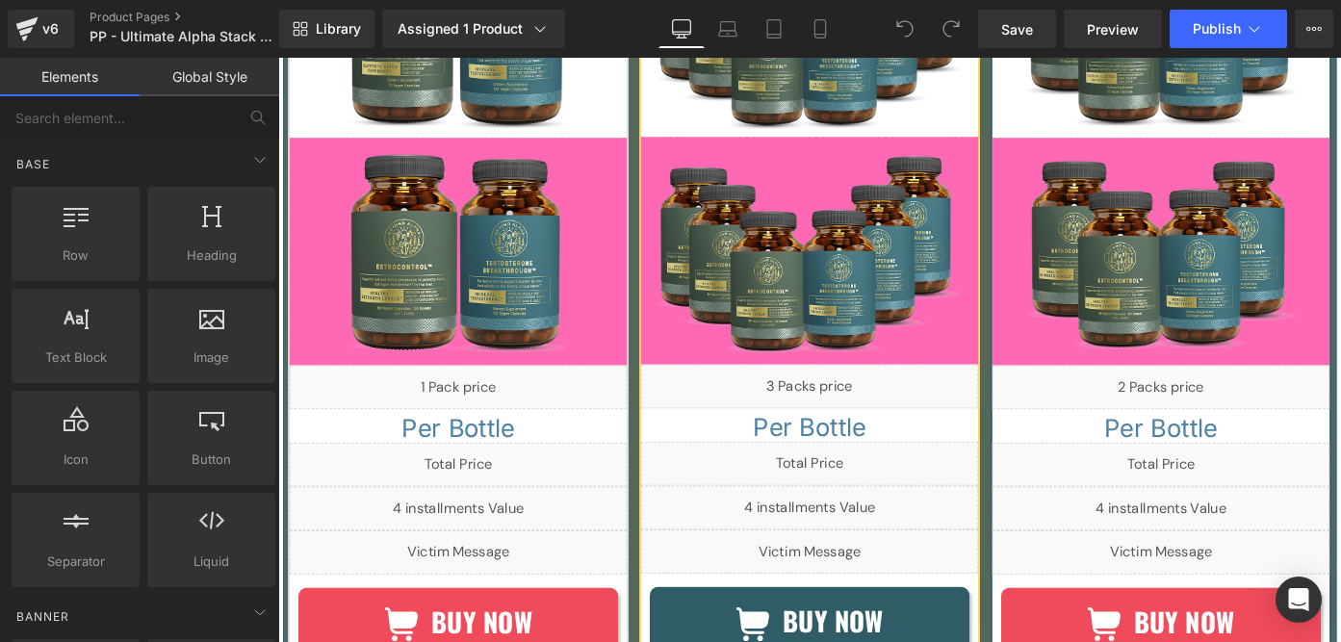
scroll to position [25823, 0]
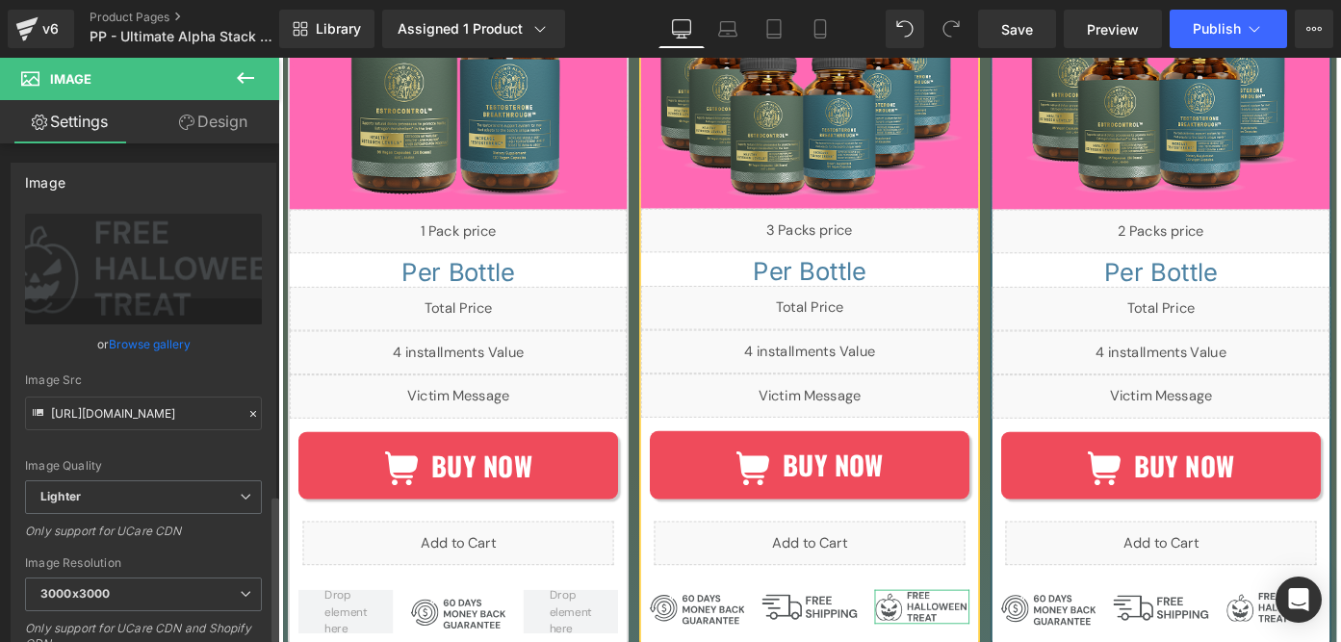
scroll to position [1211, 0]
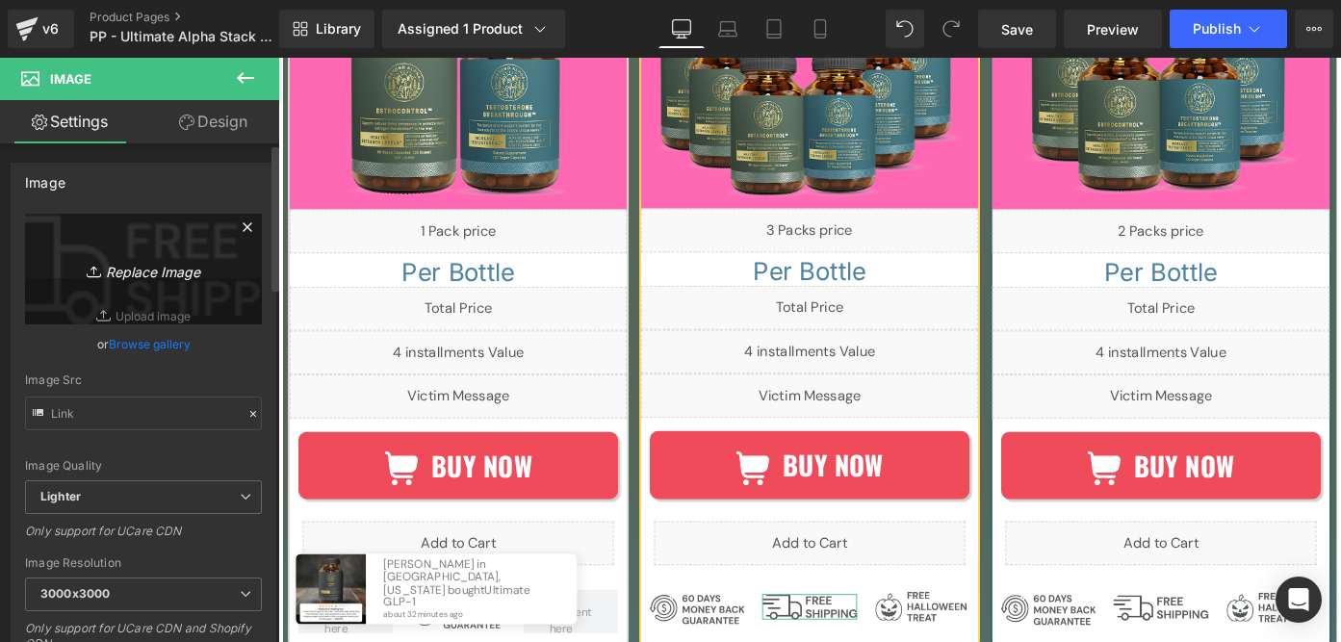
click at [122, 286] on link "Replace Image" at bounding box center [143, 269] width 237 height 111
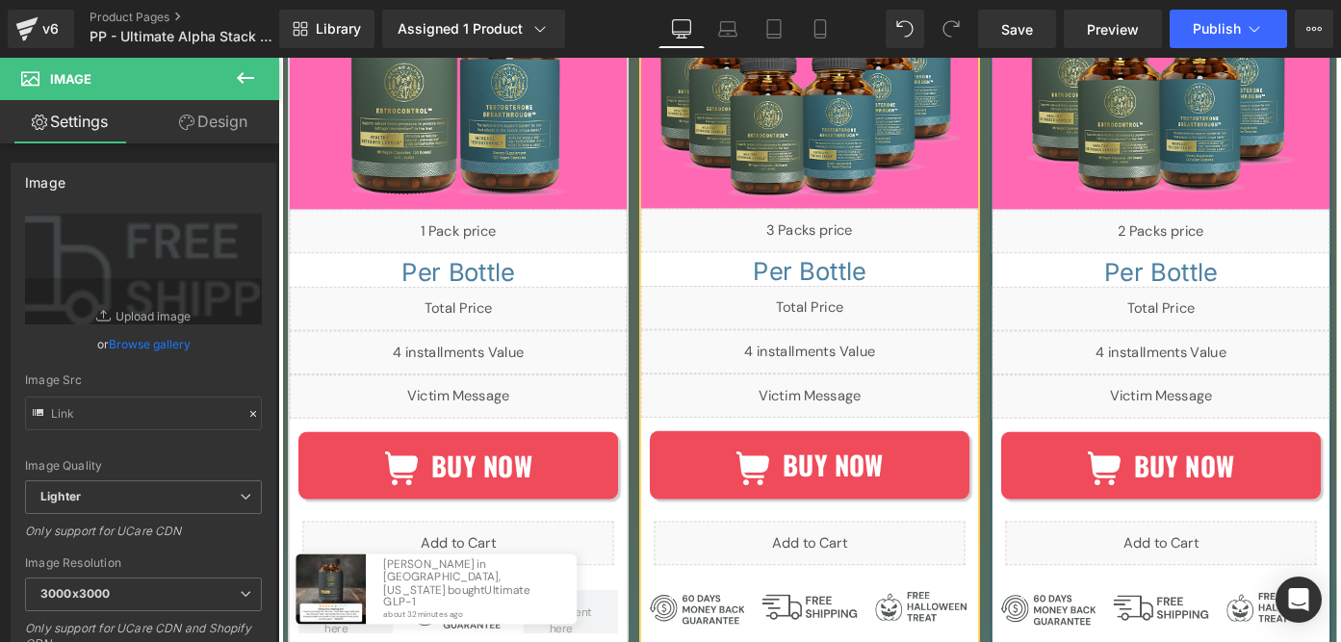
type input "C:\fakepath\svgviewer-output (12).svg"
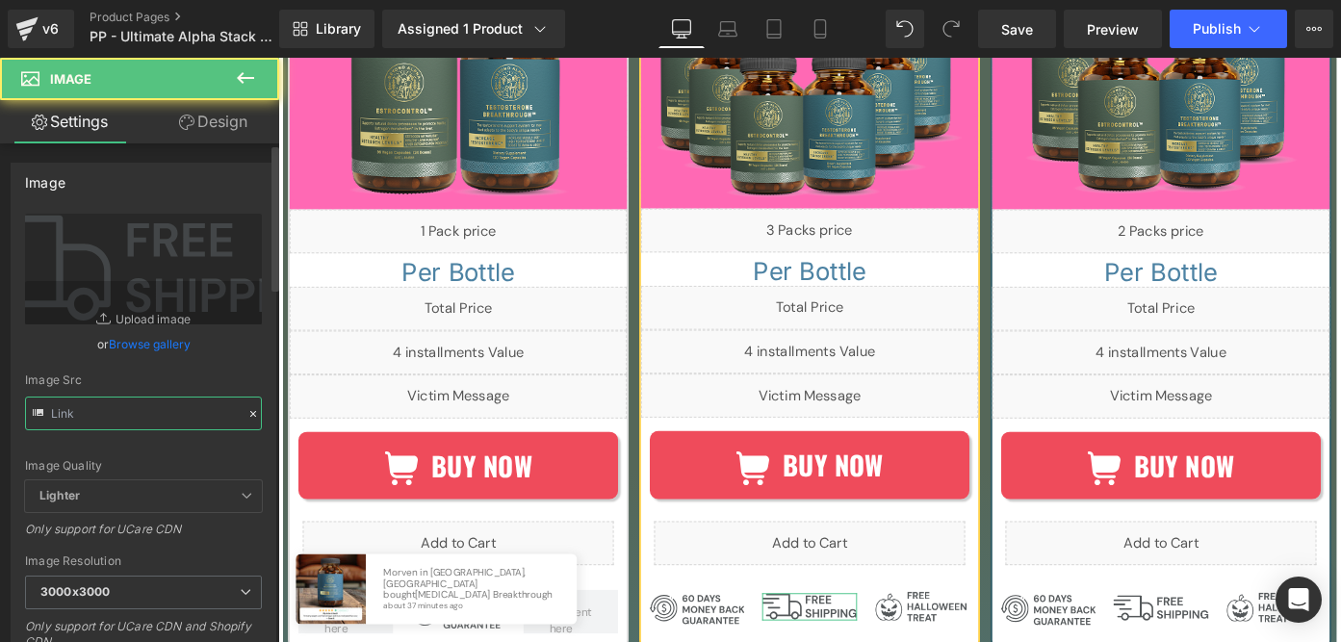
click at [105, 424] on input "text" at bounding box center [143, 414] width 237 height 34
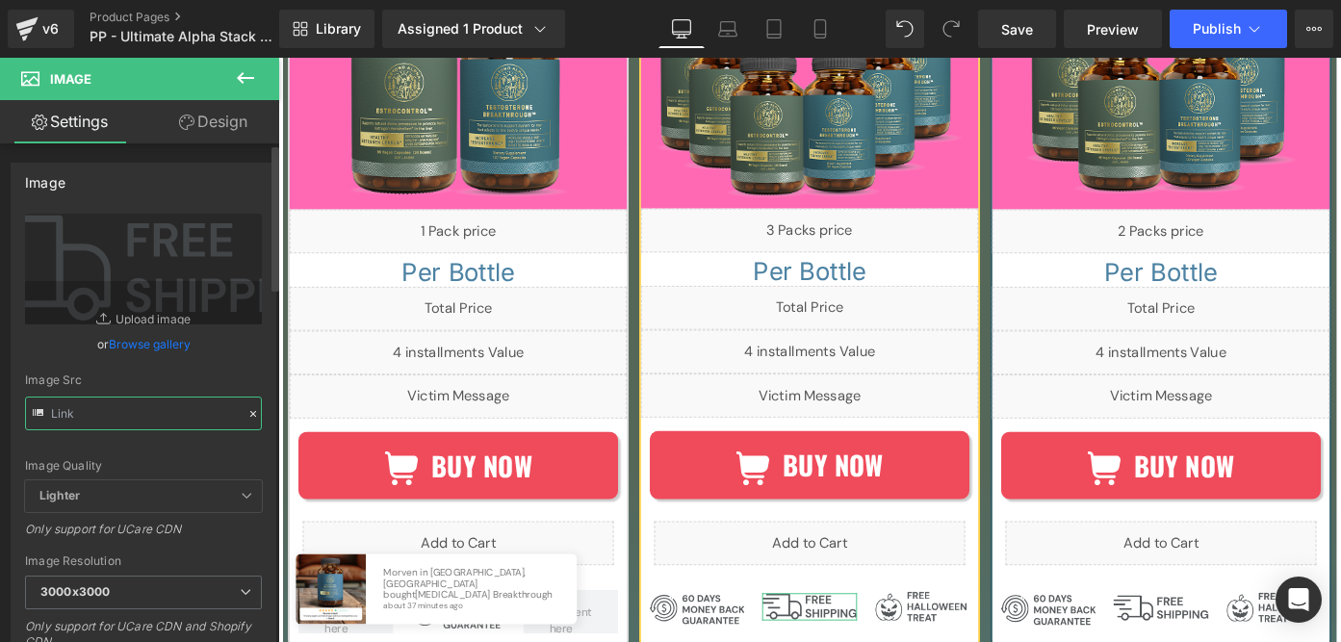
type input "https://ucarecdn.com/ae78b9b5-9b9c-4e5e-82bb-9d7b9c5b7902/svgviewer-output%20_1…"
click at [115, 411] on input "https://ucarecdn.com/ae78b9b5-9b9c-4e5e-82bb-9d7b9c5b7902/svgviewer-output%20_1…" at bounding box center [143, 414] width 237 height 34
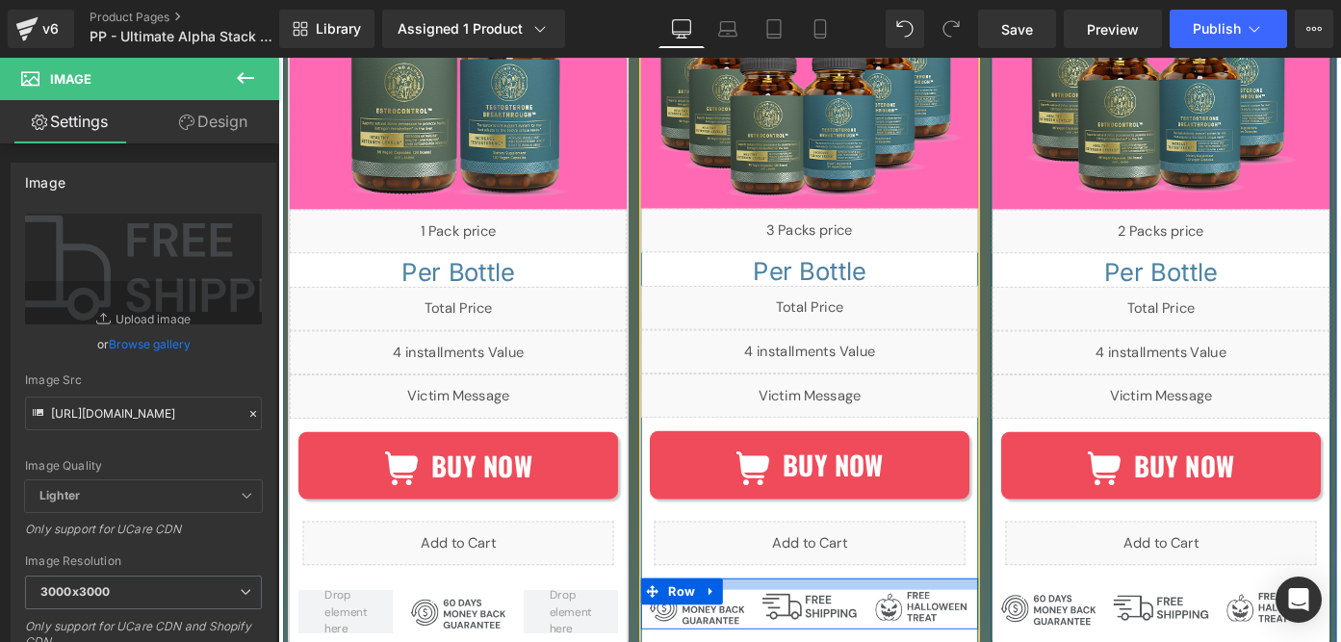
click at [891, 522] on div at bounding box center [861, 635] width 370 height 13
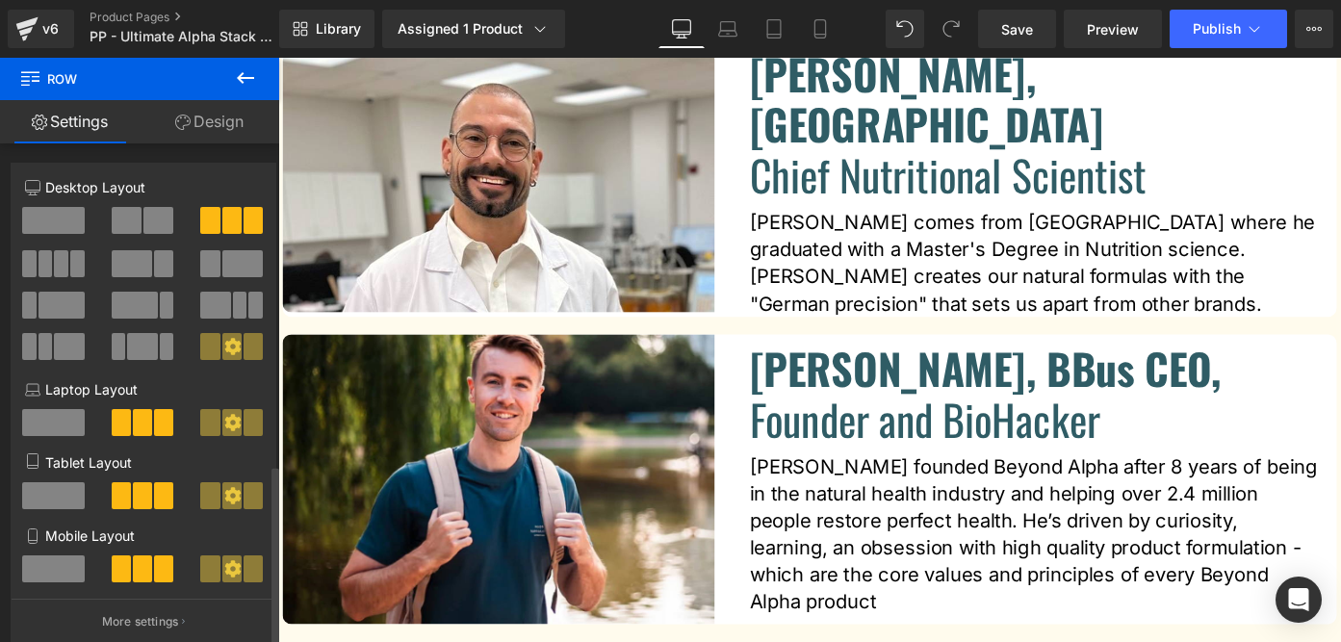
scroll to position [894, 0]
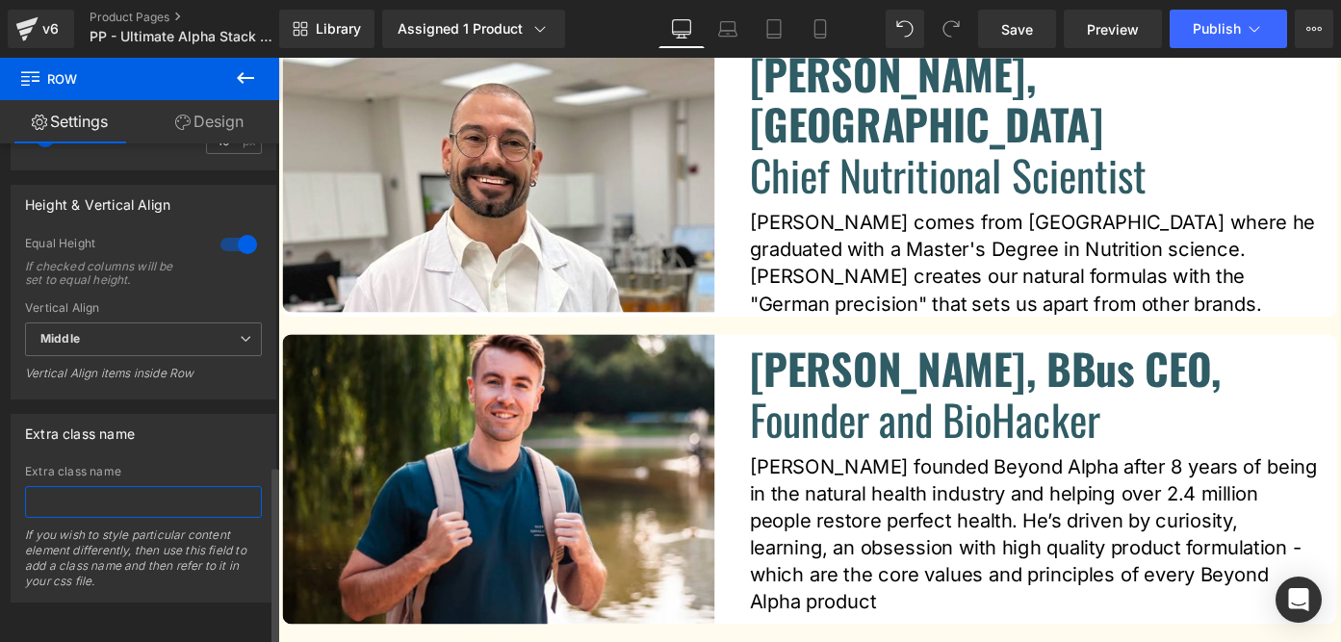
click at [150, 486] on input "text" at bounding box center [143, 502] width 237 height 32
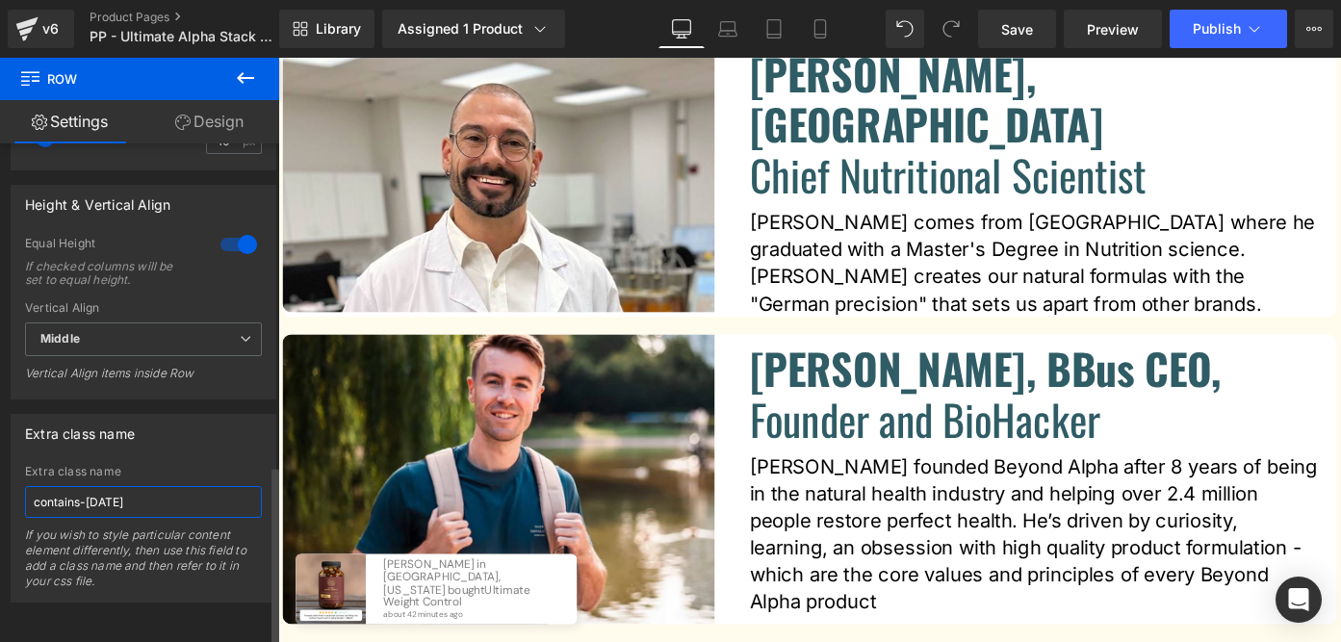
type input "contains-halloween"
click at [212, 447] on div "Extra class name Extra class name contains-halloween If you wish to style parti…" at bounding box center [144, 508] width 266 height 189
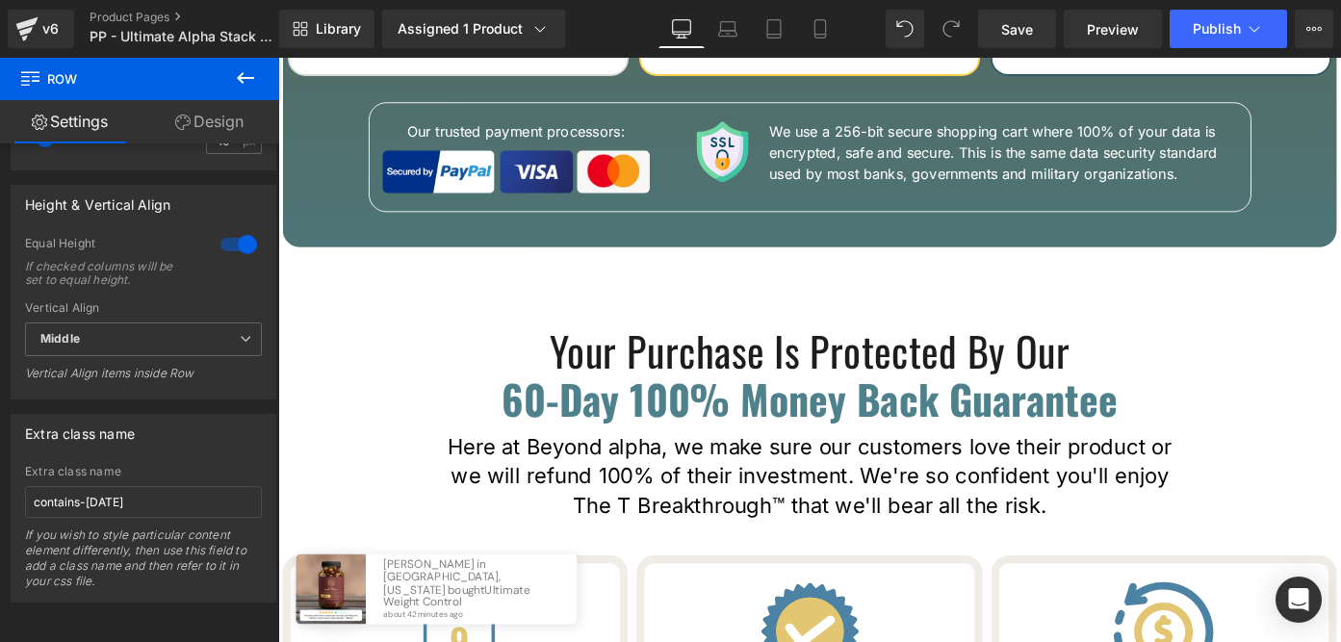
scroll to position [26442, 0]
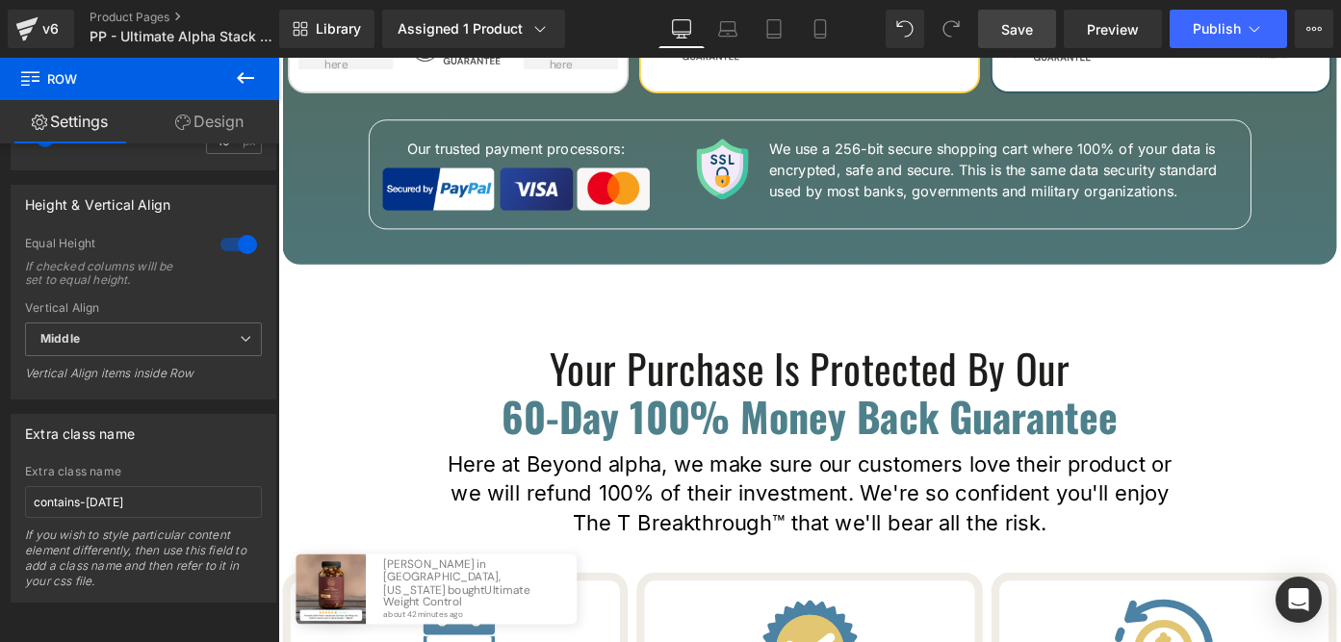
click at [1010, 30] on span "Save" at bounding box center [1017, 29] width 32 height 20
